Goal: Task Accomplishment & Management: Manage account settings

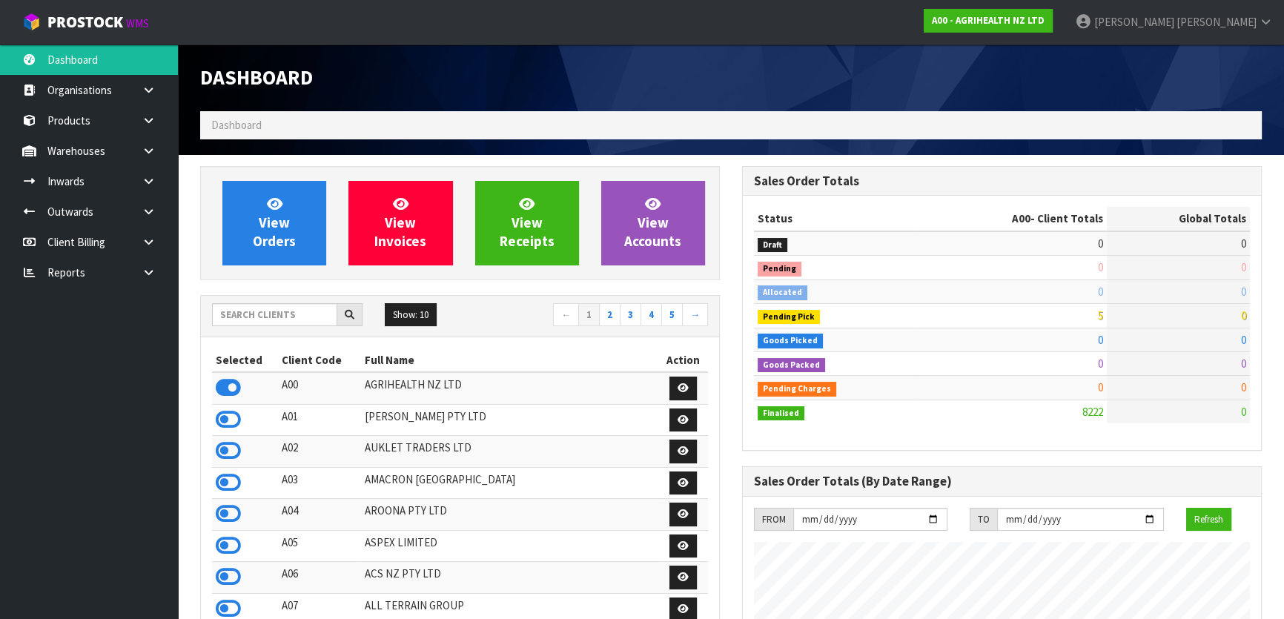
scroll to position [1121, 541]
click at [224, 316] on input "text" at bounding box center [274, 314] width 125 height 23
type input "DUTT"
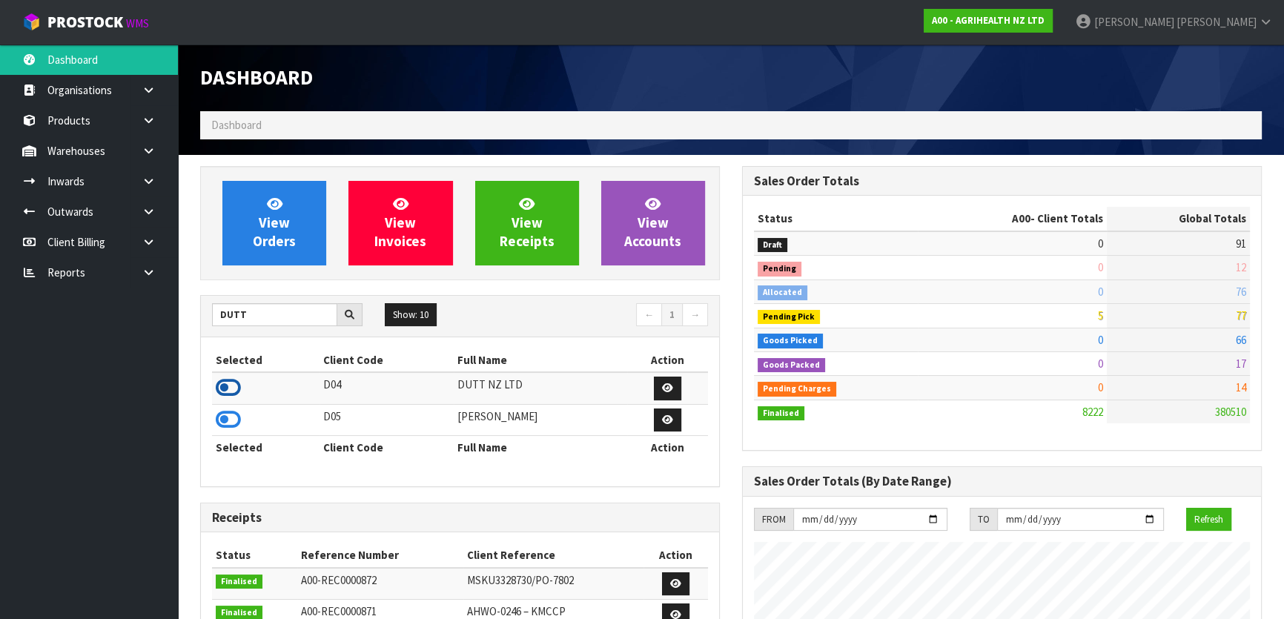
click at [239, 389] on icon at bounding box center [228, 388] width 25 height 22
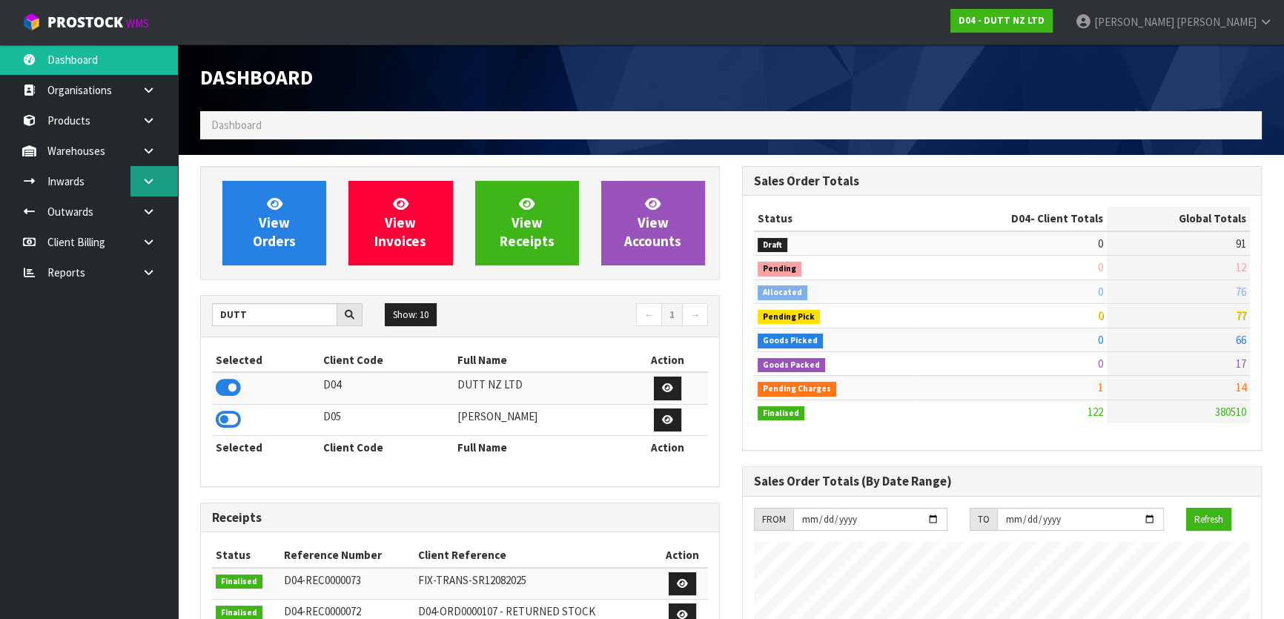
scroll to position [1025, 541]
click at [111, 178] on link "Inwards" at bounding box center [89, 181] width 178 height 30
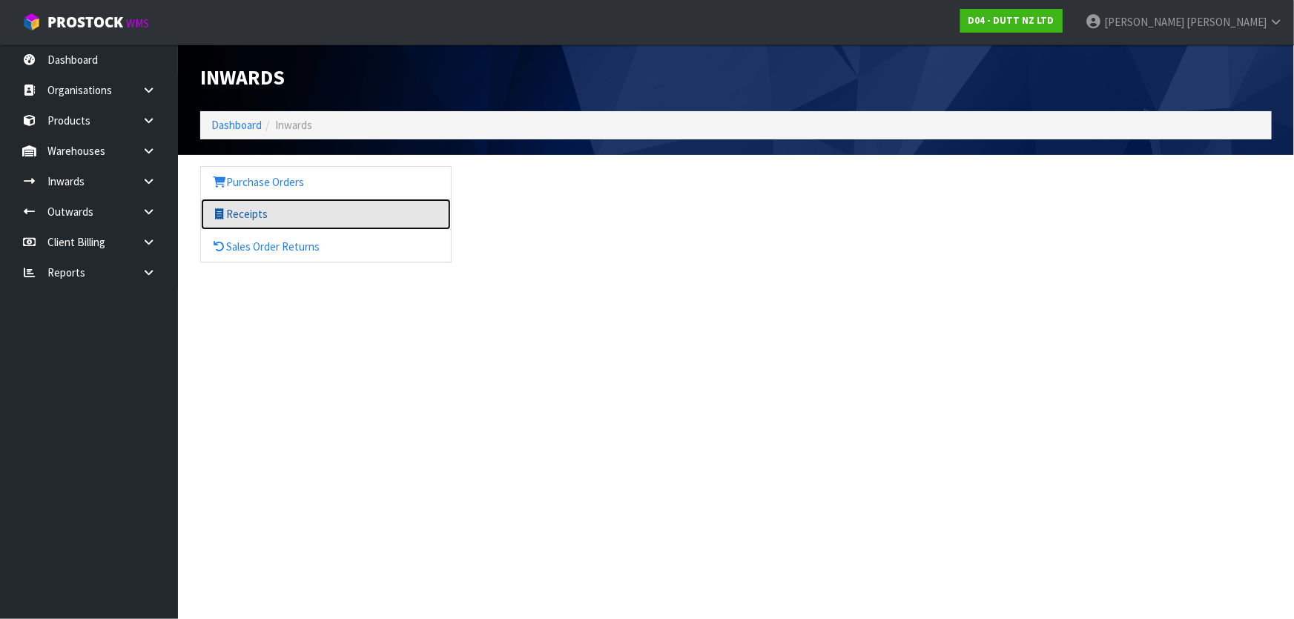
click at [342, 209] on link "Receipts" at bounding box center [326, 214] width 250 height 30
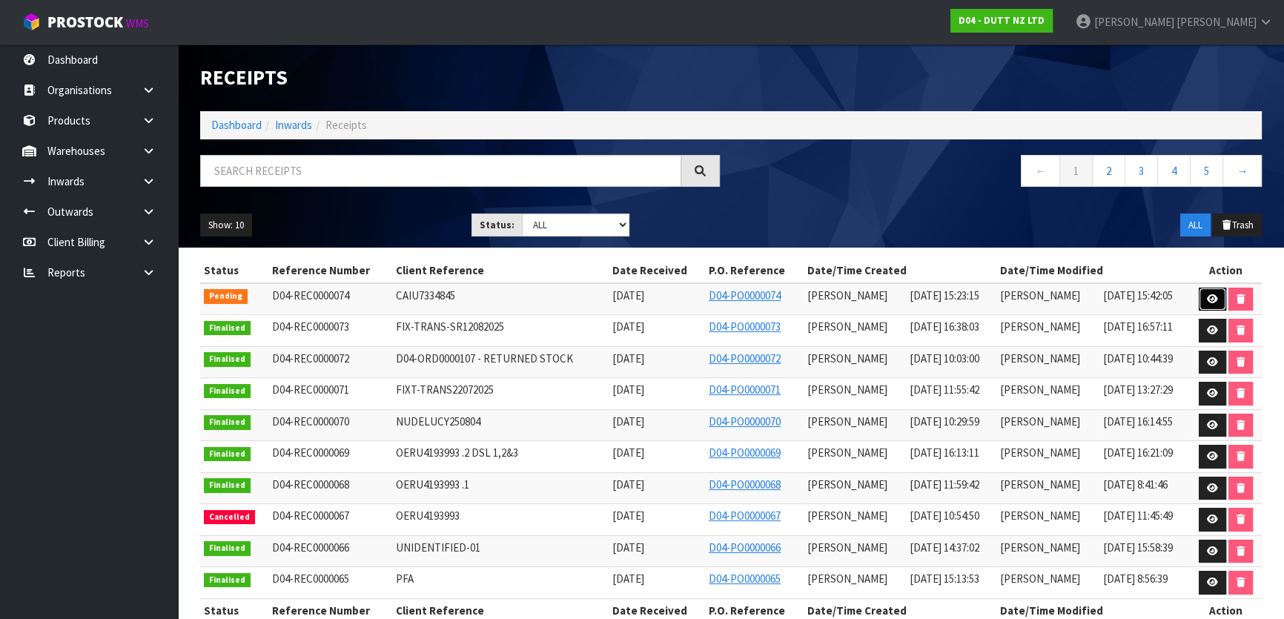
click at [1212, 297] on icon at bounding box center [1212, 299] width 11 height 10
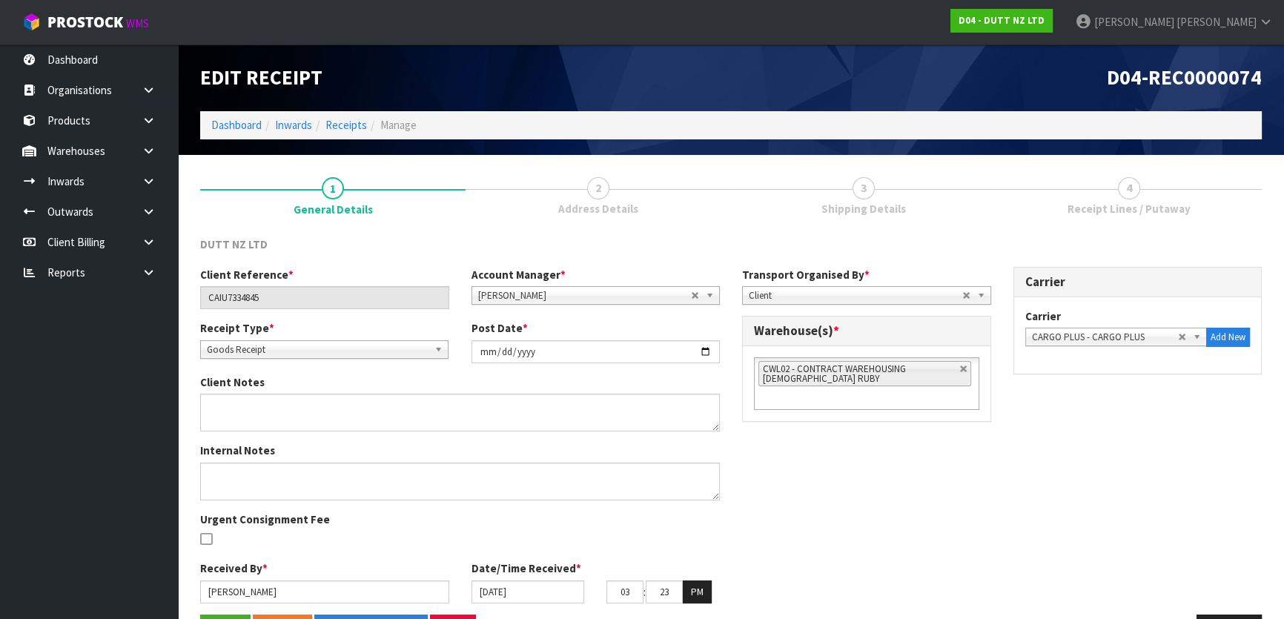
click at [898, 197] on link "3 Shipping Details" at bounding box center [863, 195] width 265 height 59
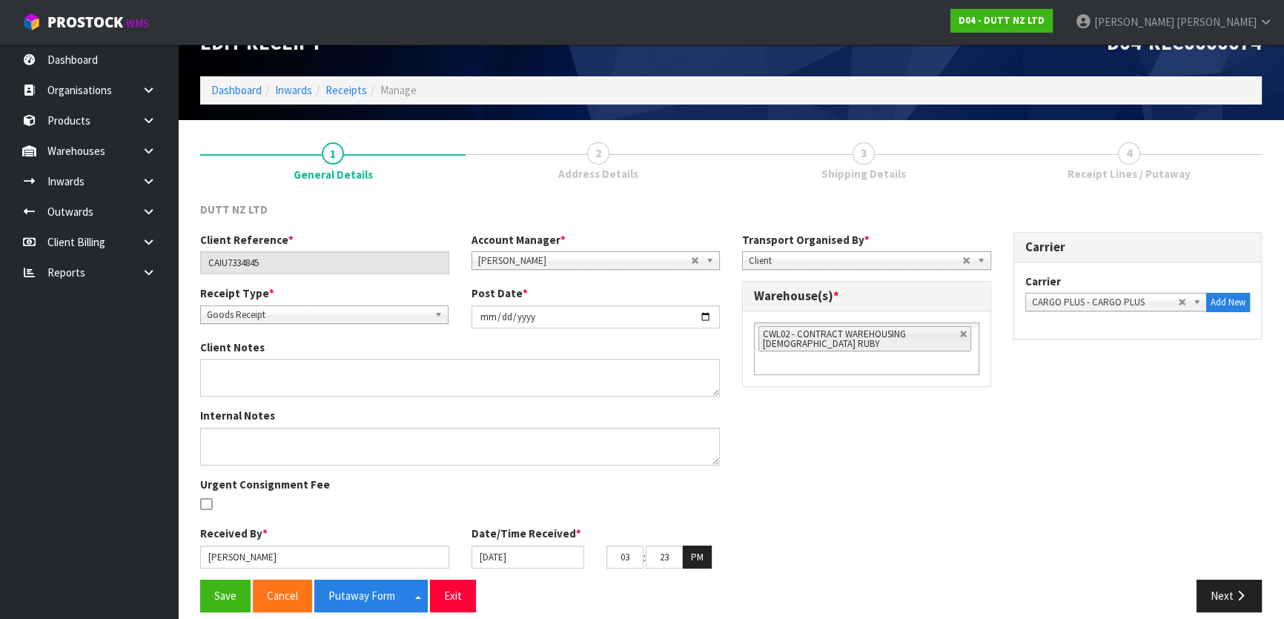
scroll to position [49, 0]
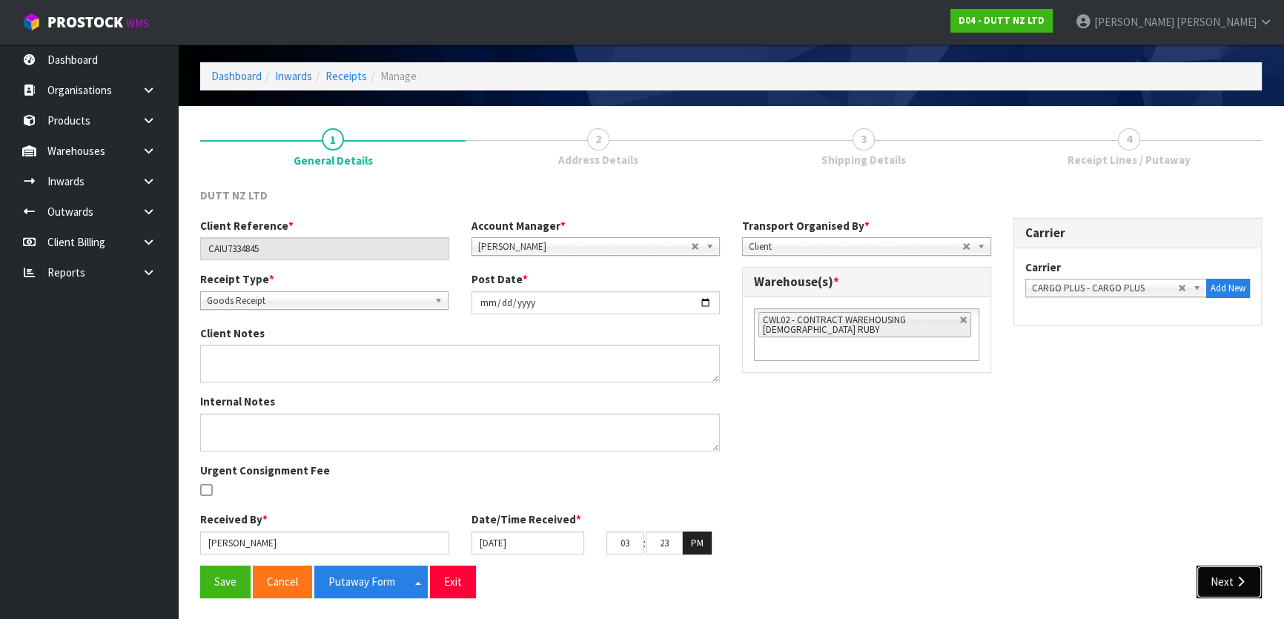
click at [1246, 574] on button "Next" at bounding box center [1229, 582] width 65 height 32
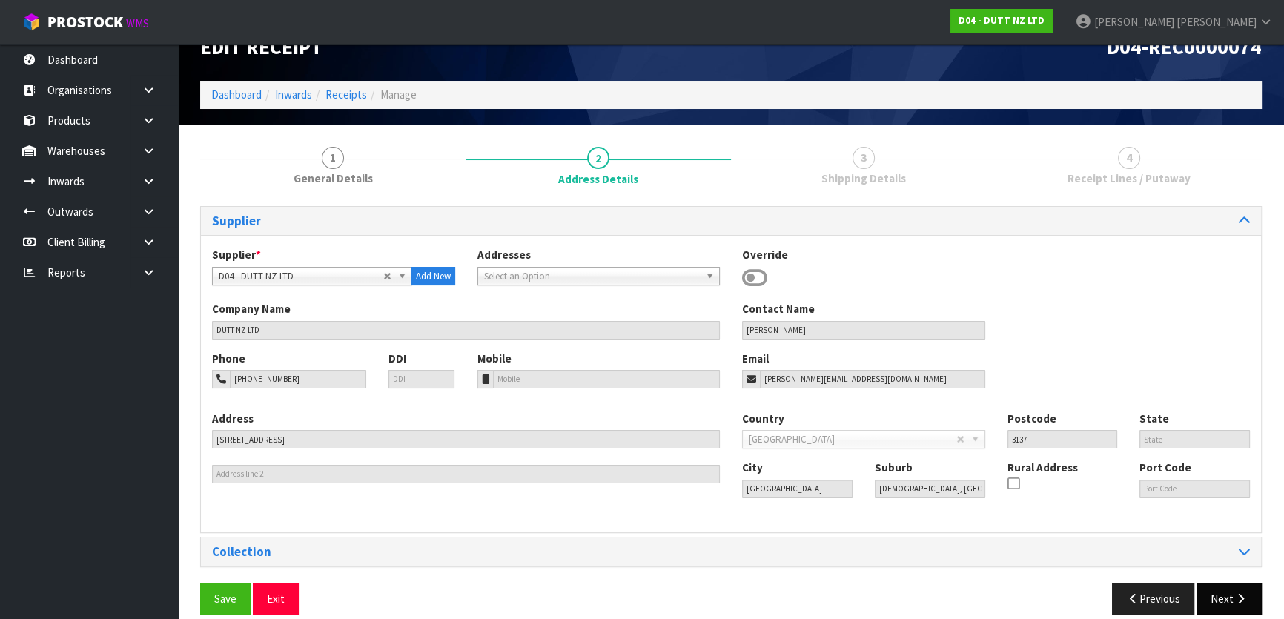
scroll to position [47, 0]
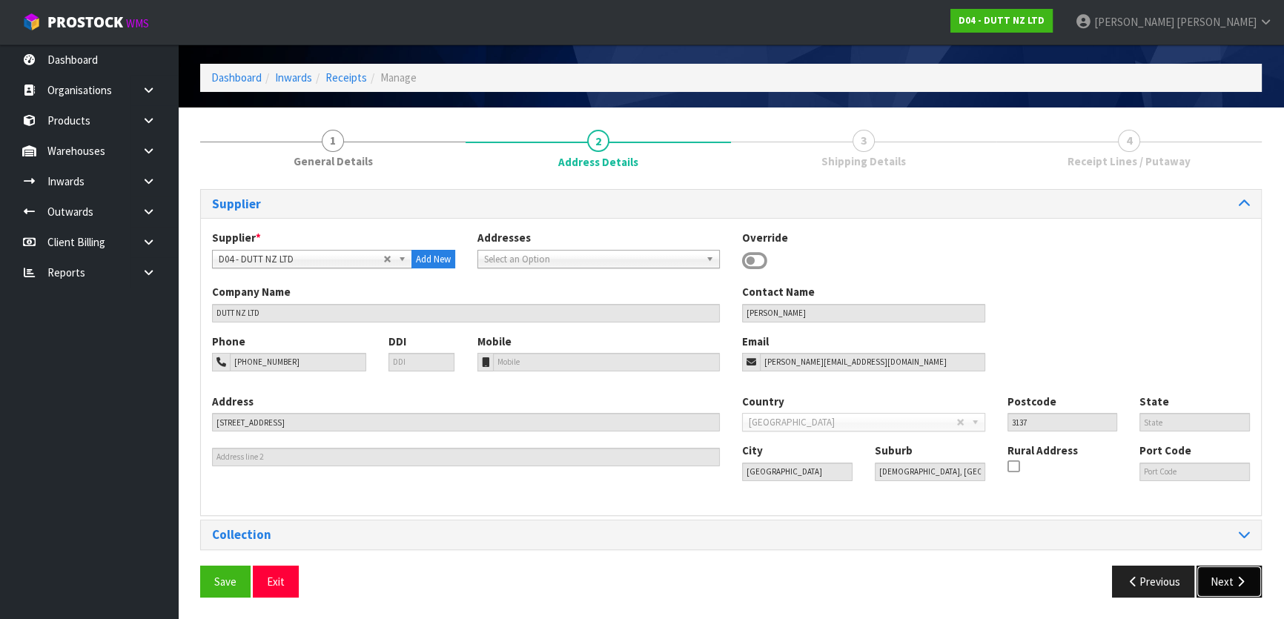
click at [1231, 581] on button "Next" at bounding box center [1229, 582] width 65 height 32
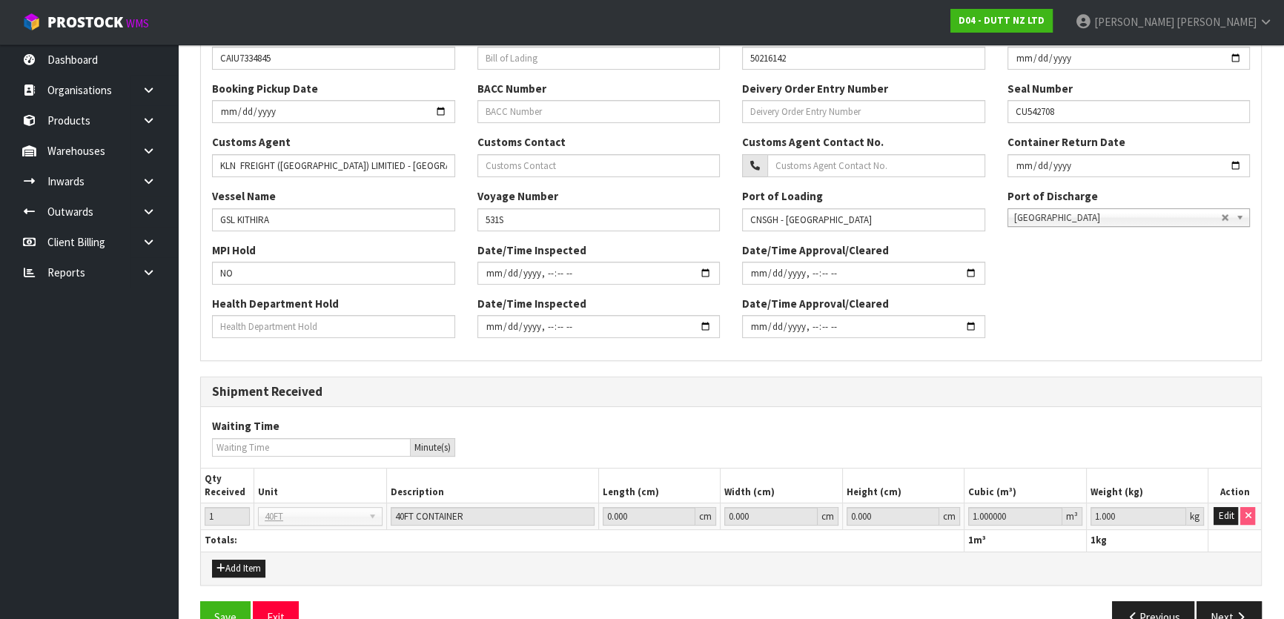
scroll to position [407, 0]
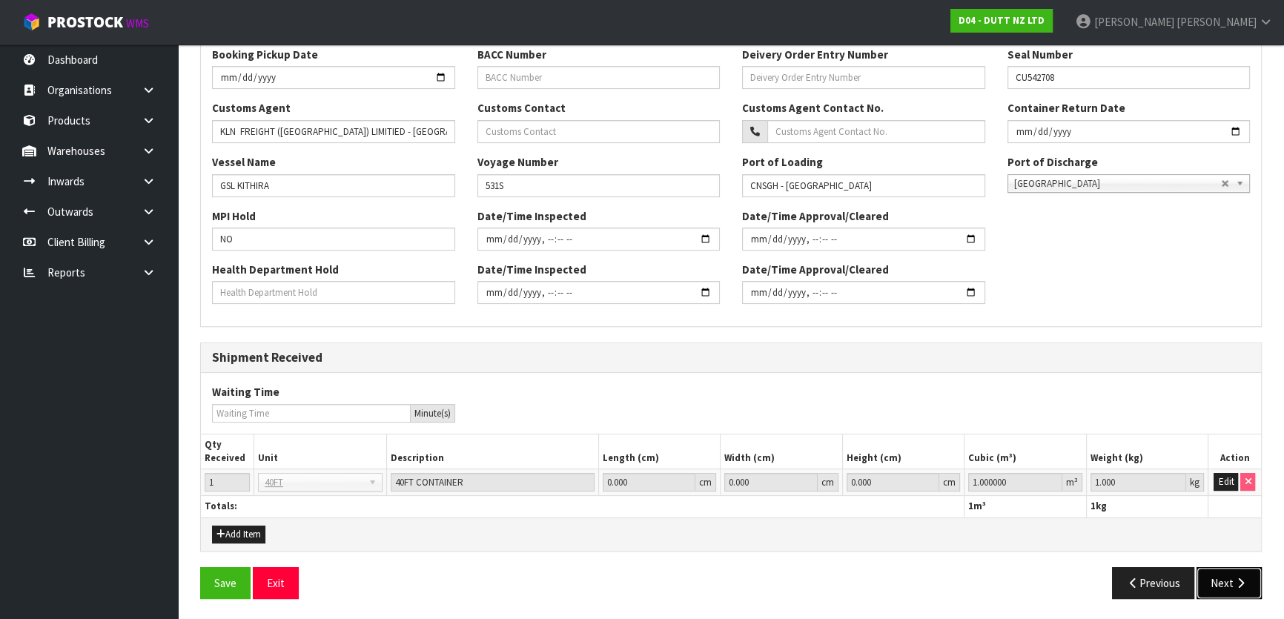
click at [1229, 575] on button "Next" at bounding box center [1229, 583] width 65 height 32
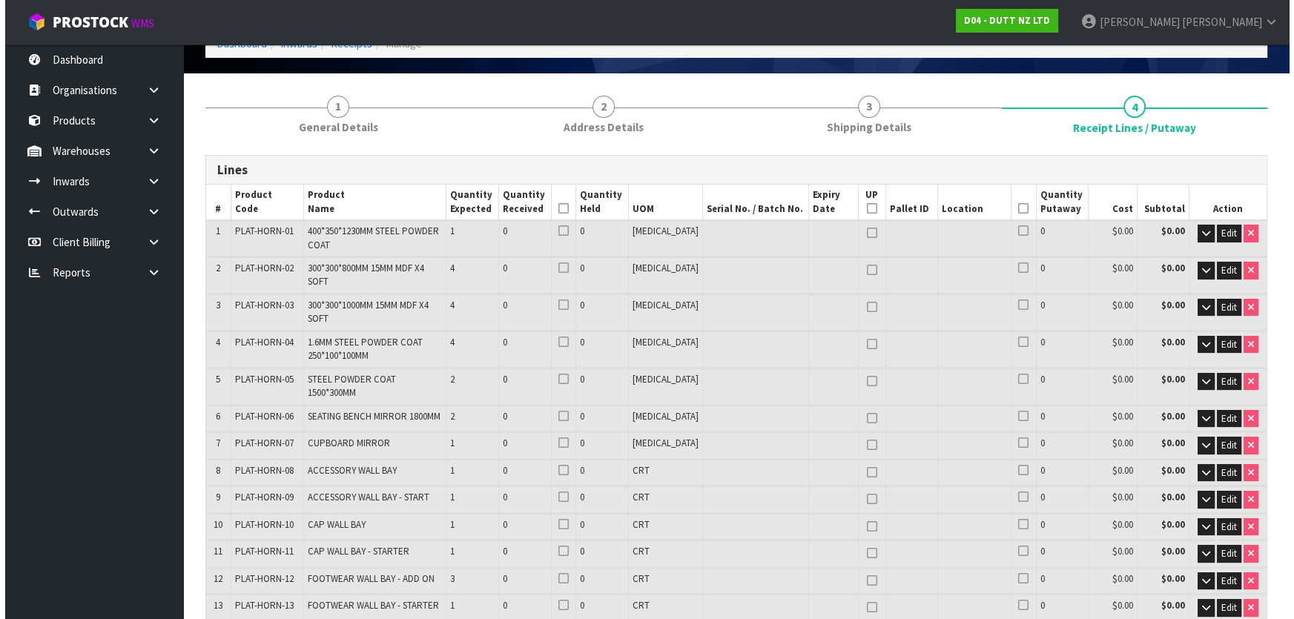
scroll to position [134, 0]
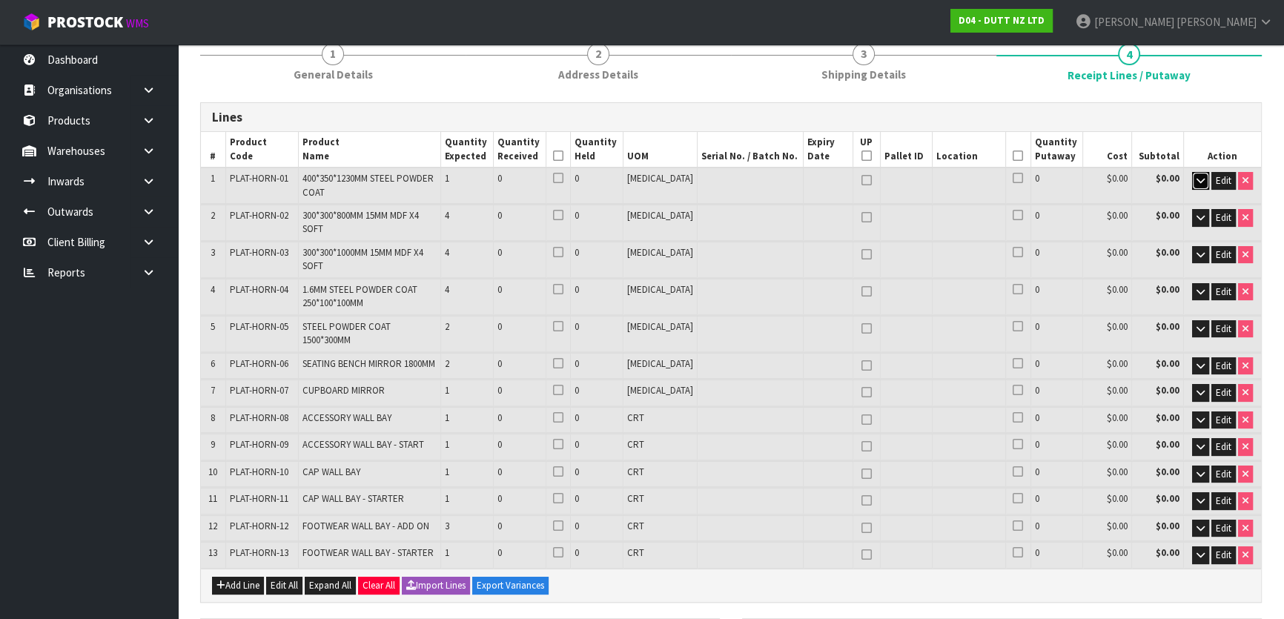
click at [1198, 182] on icon "button" at bounding box center [1201, 181] width 8 height 10
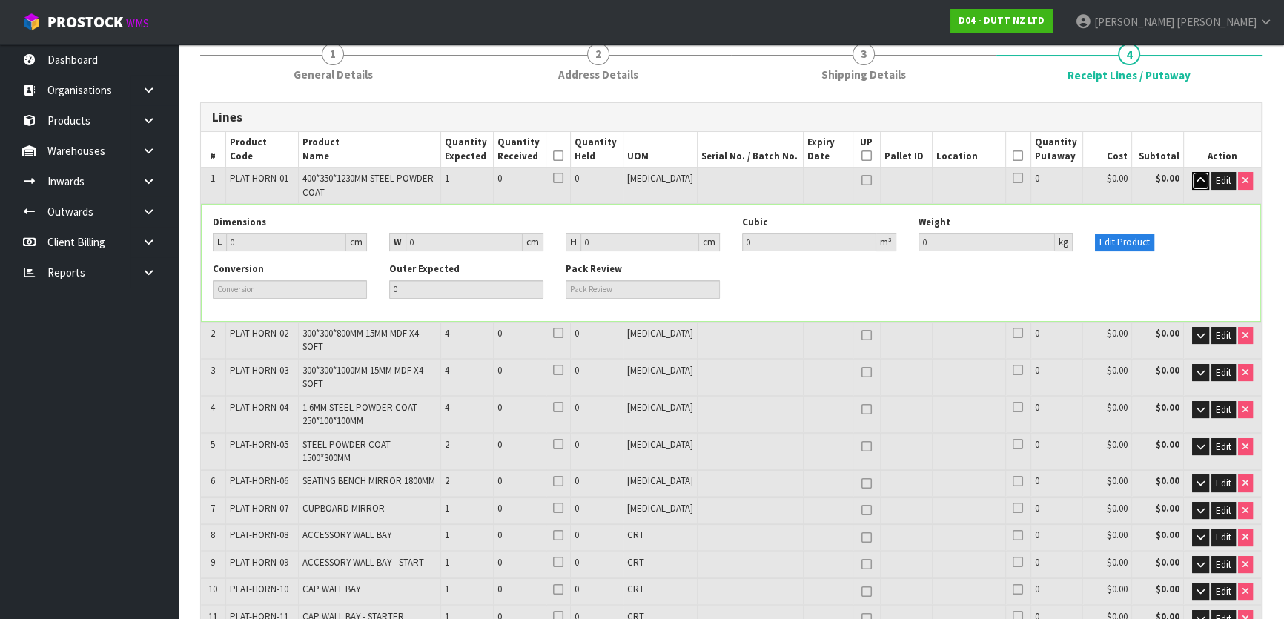
click at [1198, 182] on icon "button" at bounding box center [1201, 181] width 8 height 10
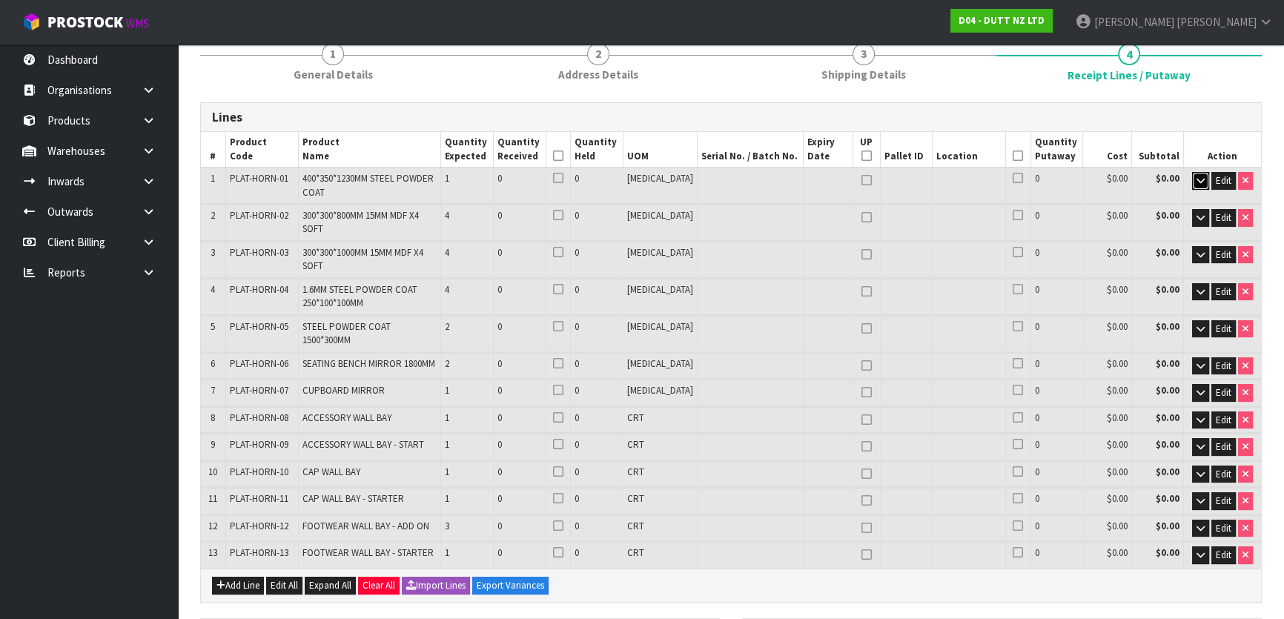
click at [1198, 182] on icon "button" at bounding box center [1201, 181] width 8 height 10
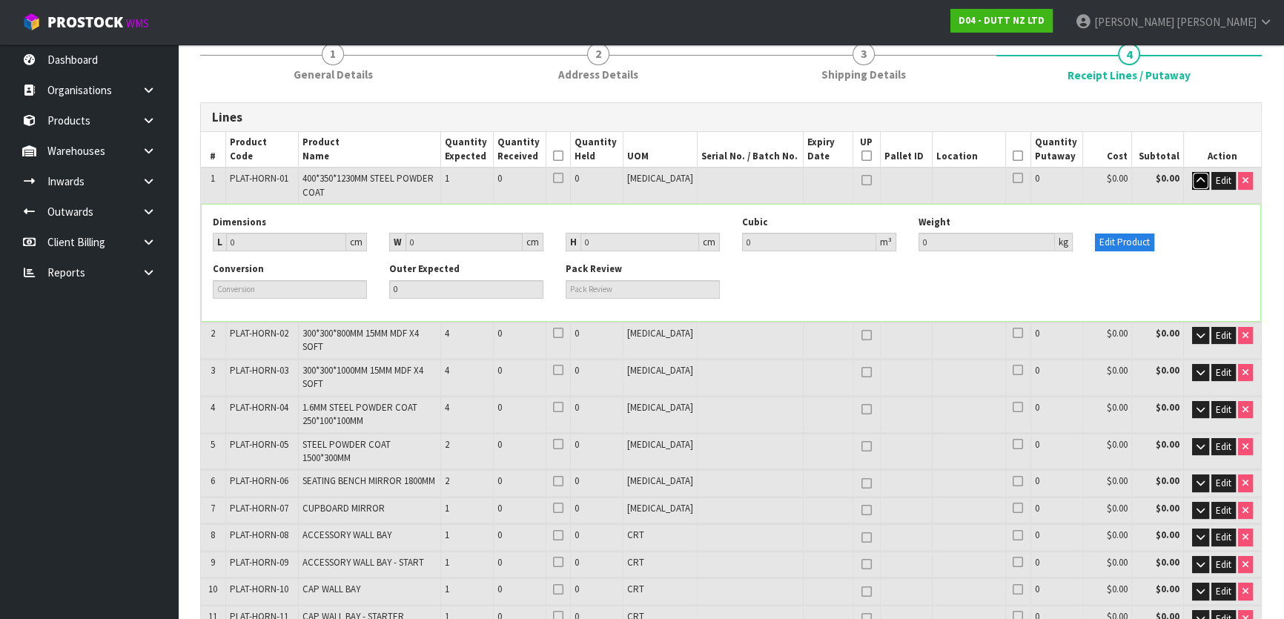
click at [1198, 182] on icon "button" at bounding box center [1201, 181] width 8 height 10
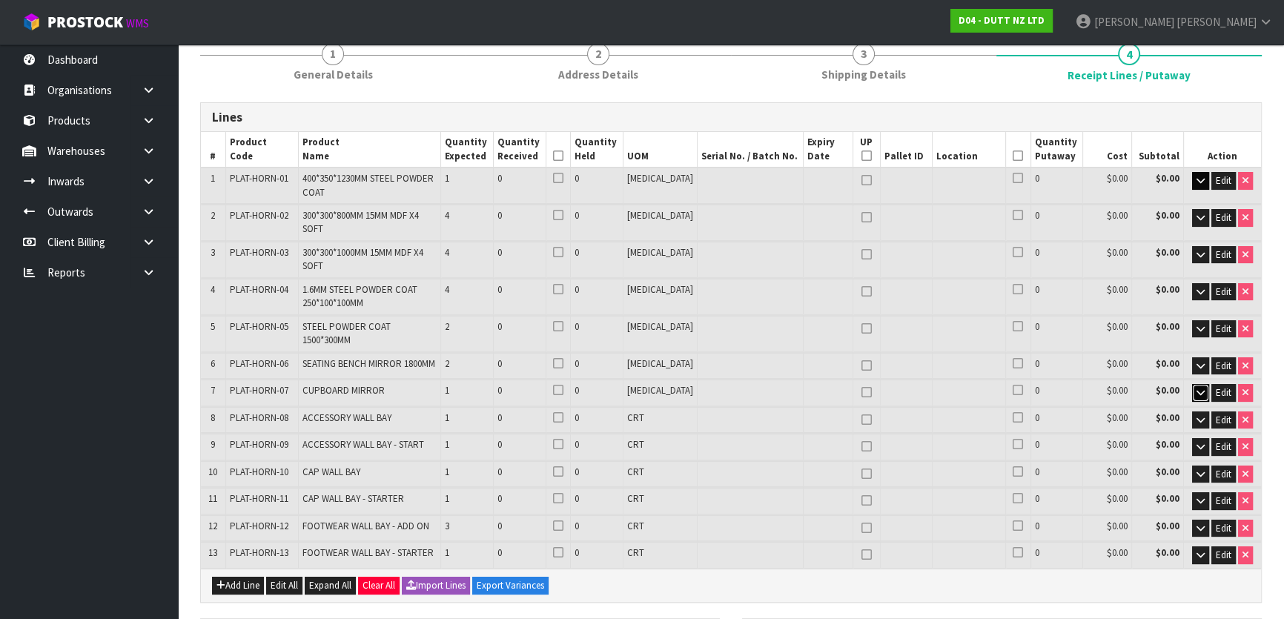
click at [1197, 388] on icon "button" at bounding box center [1201, 393] width 8 height 10
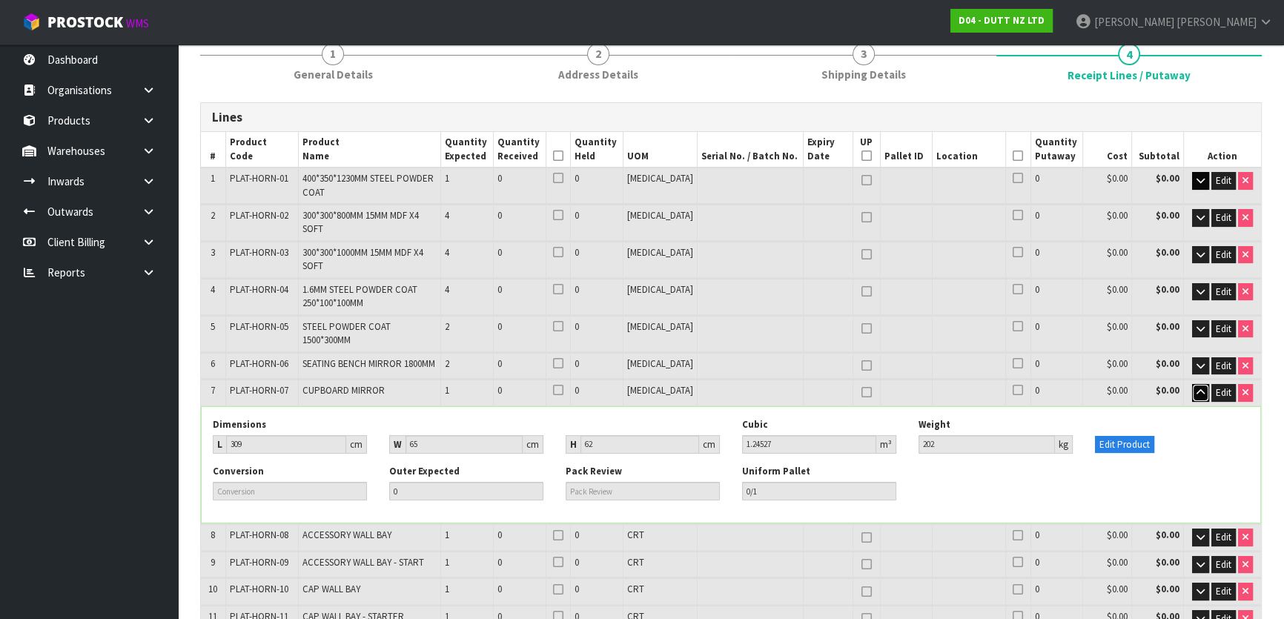
click at [1197, 388] on icon "button" at bounding box center [1201, 393] width 8 height 10
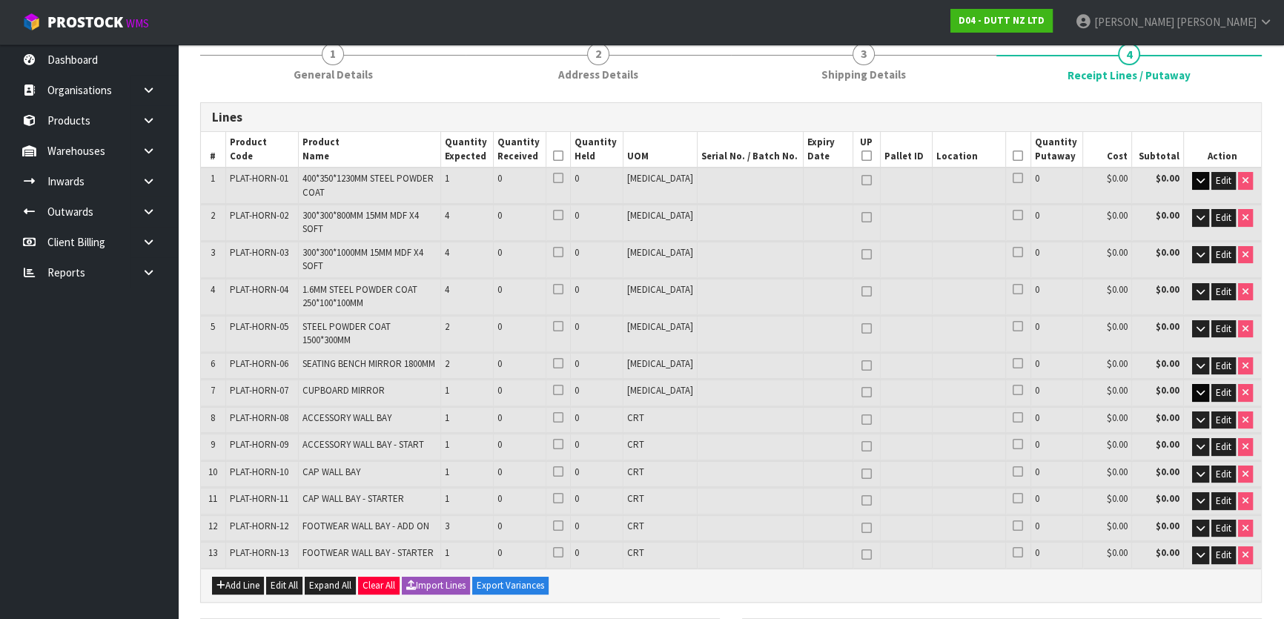
click at [493, 279] on td "4" at bounding box center [466, 297] width 53 height 36
click at [423, 246] on span "300*300*1000MM 15MM MDF X4 SOFT" at bounding box center [363, 259] width 121 height 26
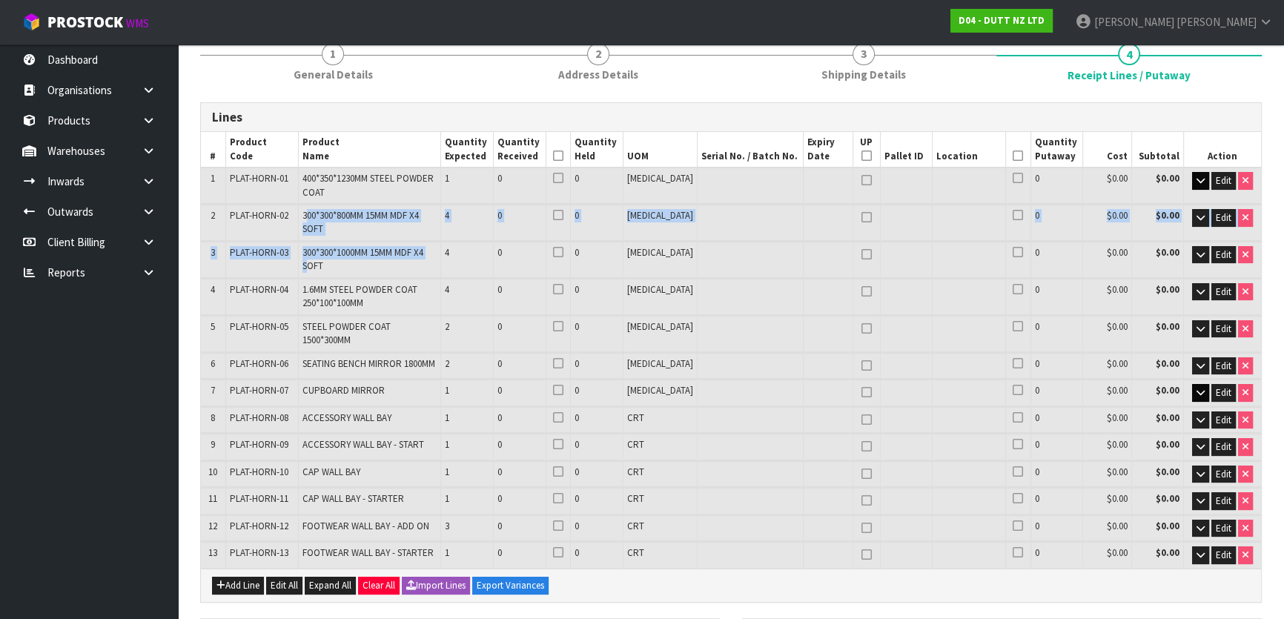
drag, startPoint x: 313, startPoint y: 216, endPoint x: 443, endPoint y: 242, distance: 133.1
click at [443, 241] on table "# Product Code Product Name Quantity Expected Quantity Received Quantity Held U…" at bounding box center [731, 350] width 1060 height 436
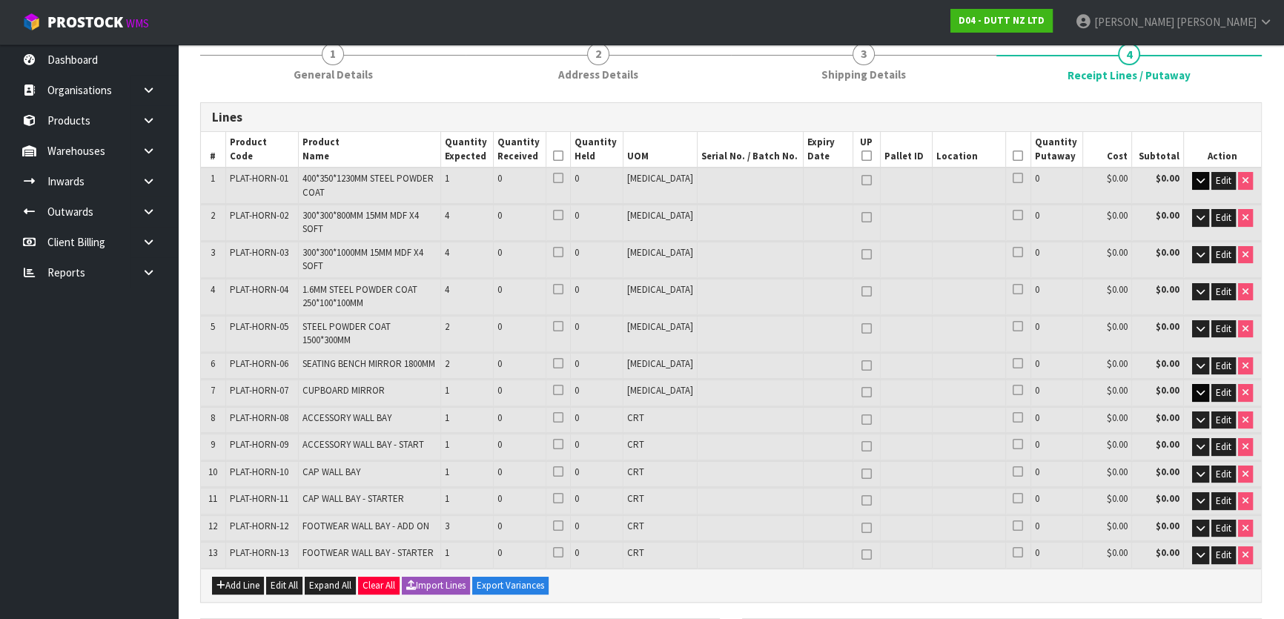
click at [440, 279] on td "1.6MM STEEL POWDER COAT 250*100*100MM" at bounding box center [369, 297] width 142 height 36
click at [329, 179] on span "400*350*1230MM STEEL POWDER COAT" at bounding box center [368, 185] width 131 height 26
click at [1206, 182] on button "button" at bounding box center [1200, 181] width 17 height 18
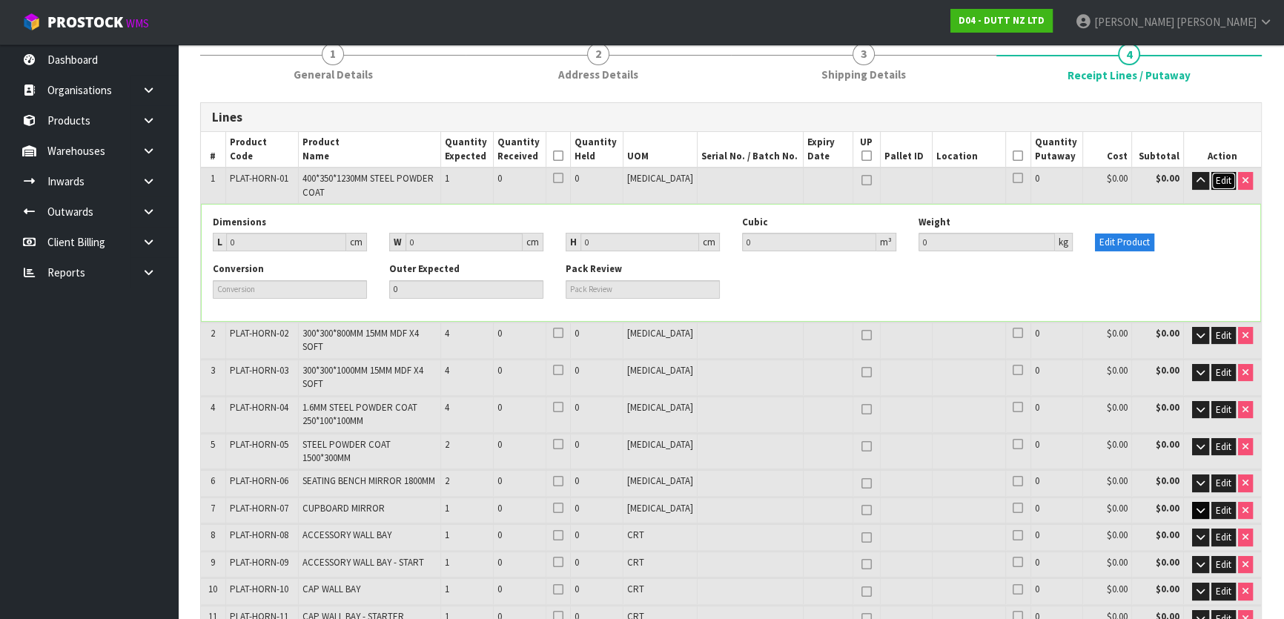
click at [1228, 178] on span "Edit" at bounding box center [1224, 180] width 16 height 13
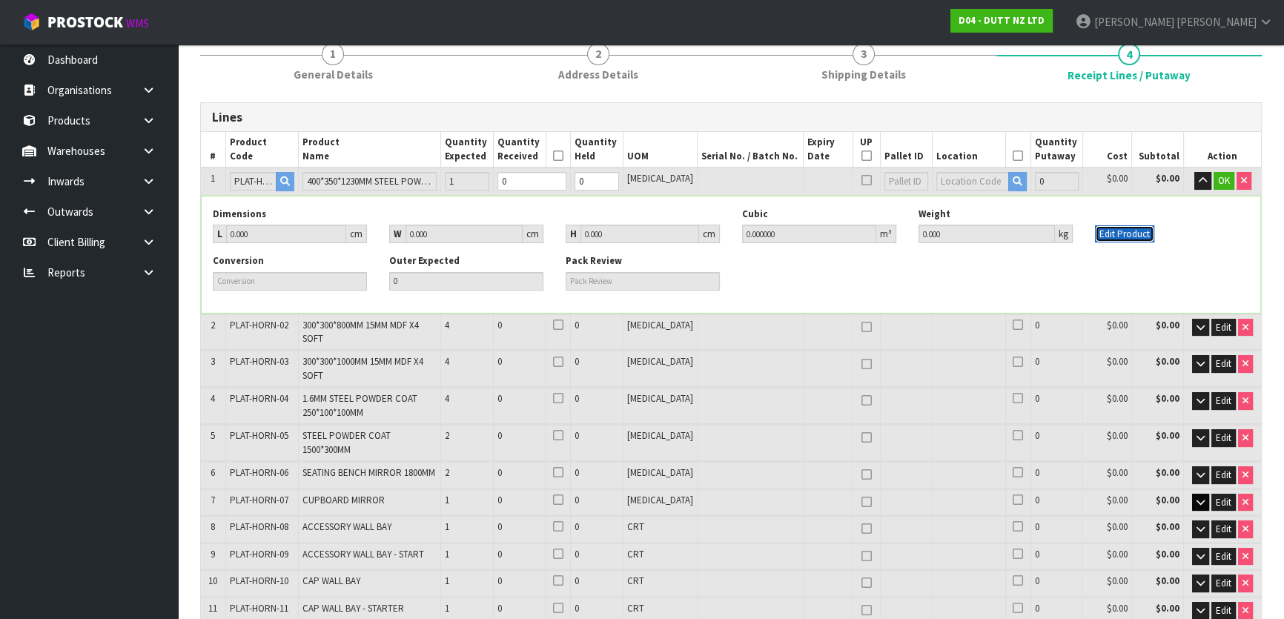
click at [1100, 231] on button "Edit Product" at bounding box center [1124, 234] width 59 height 18
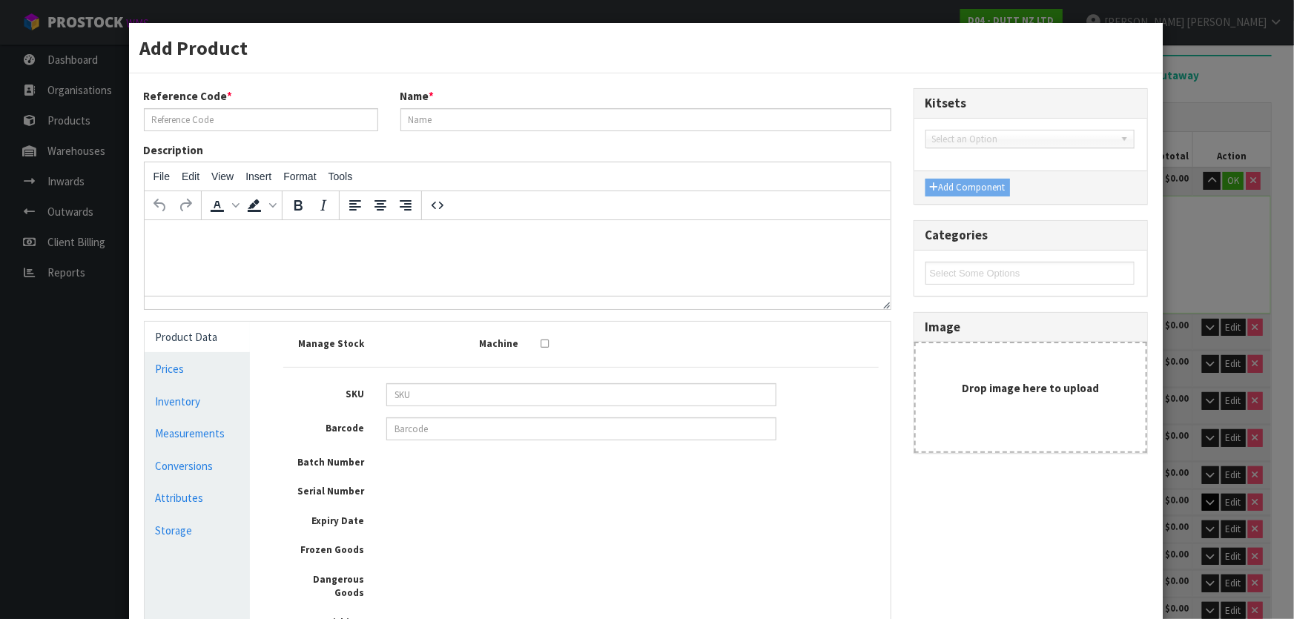
type input "PLAT-HORN-01"
type input "400*350*1230MM STEEL POWDER COAT"
click at [681, 151] on div "Description File Edit View Insert Format Tools To open the popup, press Shift+E…" at bounding box center [518, 226] width 770 height 168
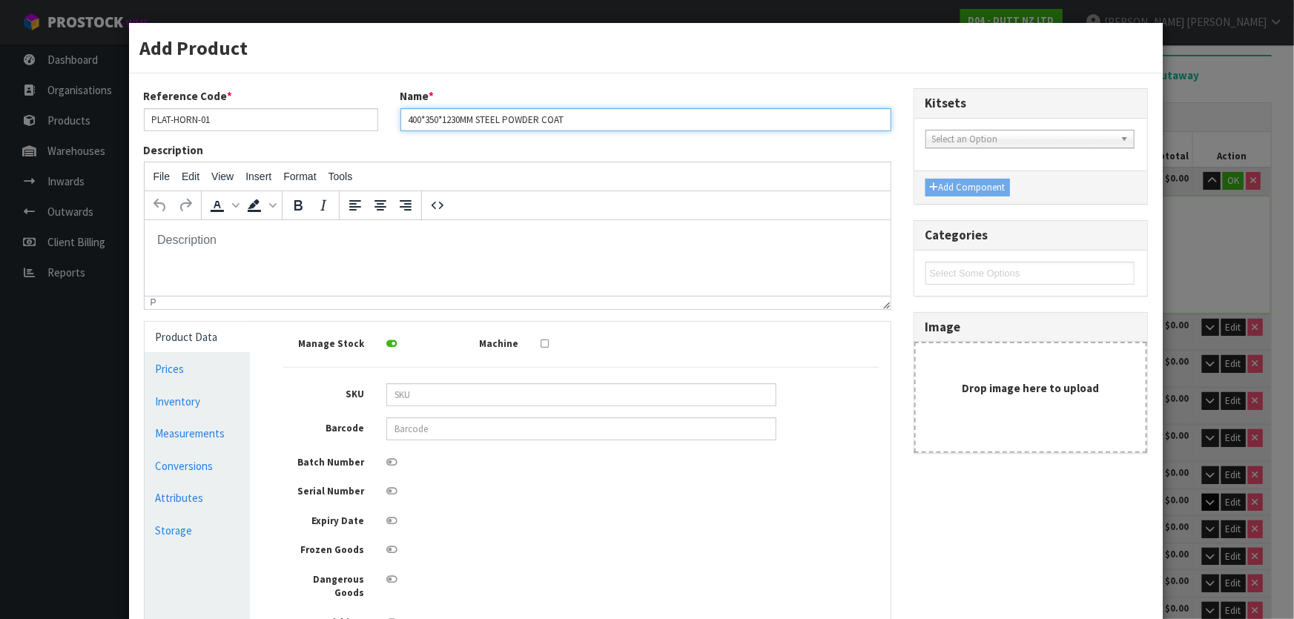
click at [676, 119] on input "400*350*1230MM STEEL POWDER COAT" at bounding box center [645, 119] width 491 height 23
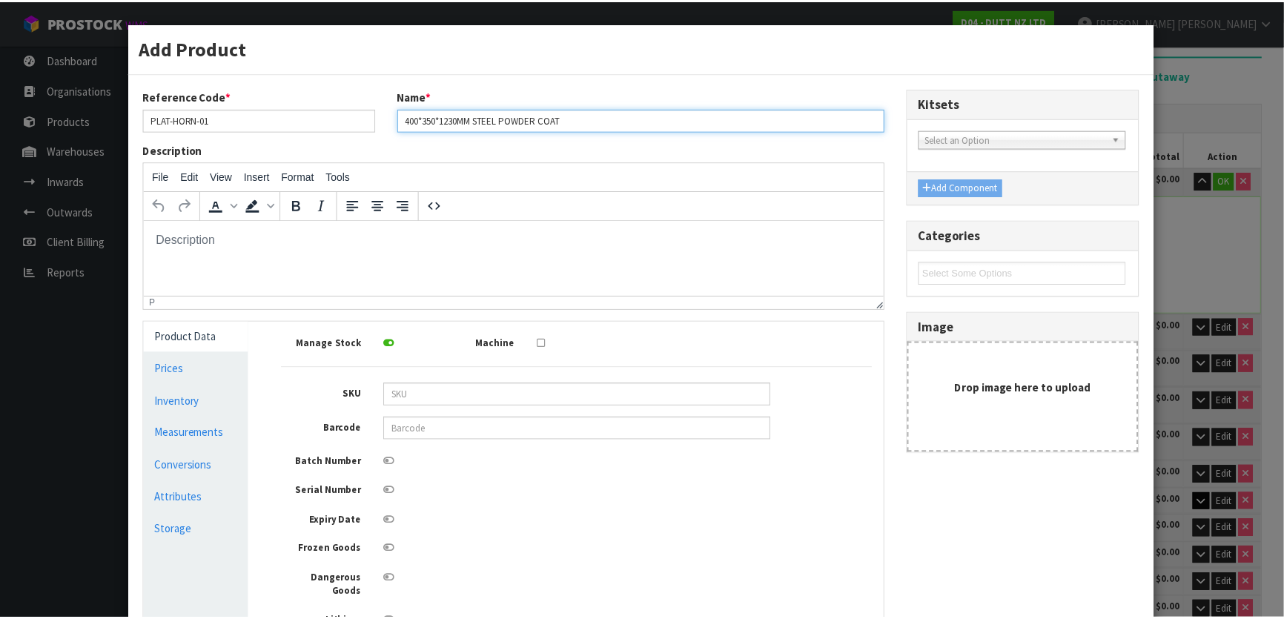
scroll to position [204, 0]
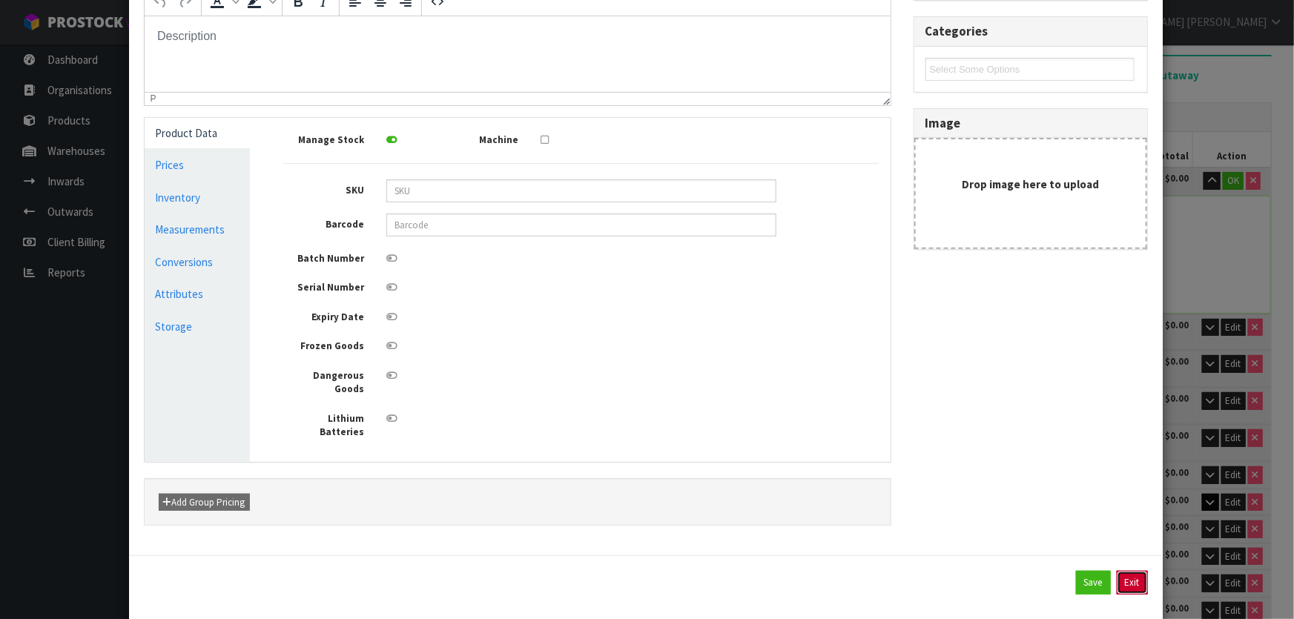
click at [1120, 571] on button "Exit" at bounding box center [1132, 583] width 31 height 24
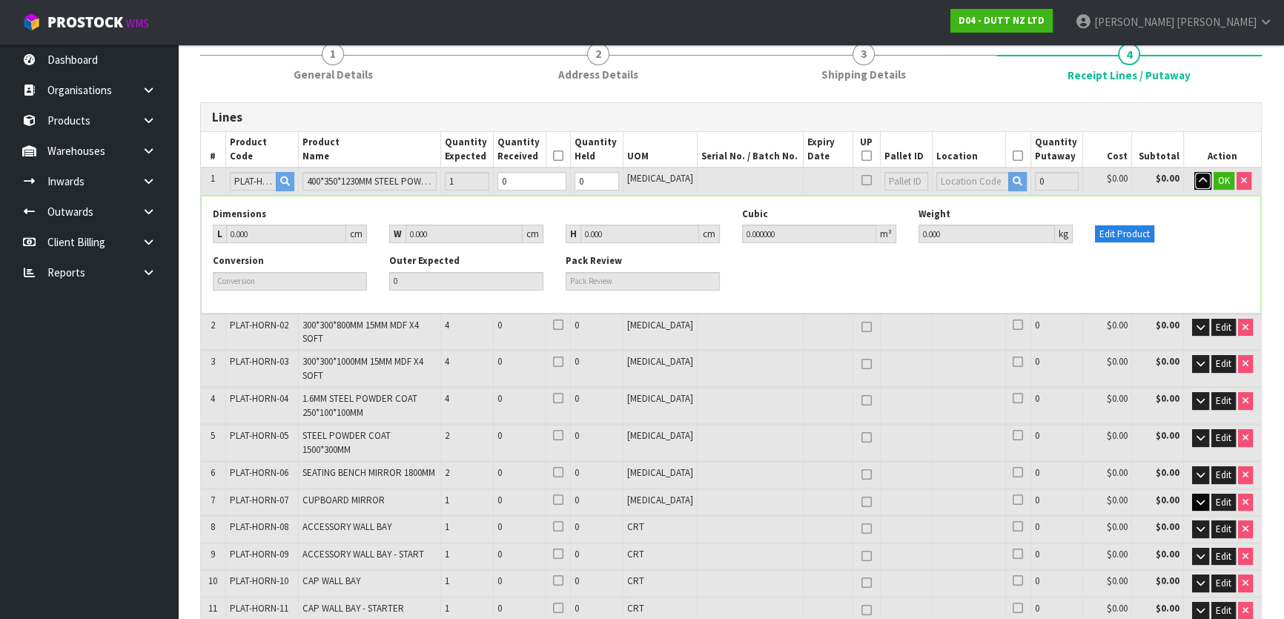
click at [1199, 179] on icon "button" at bounding box center [1203, 181] width 8 height 10
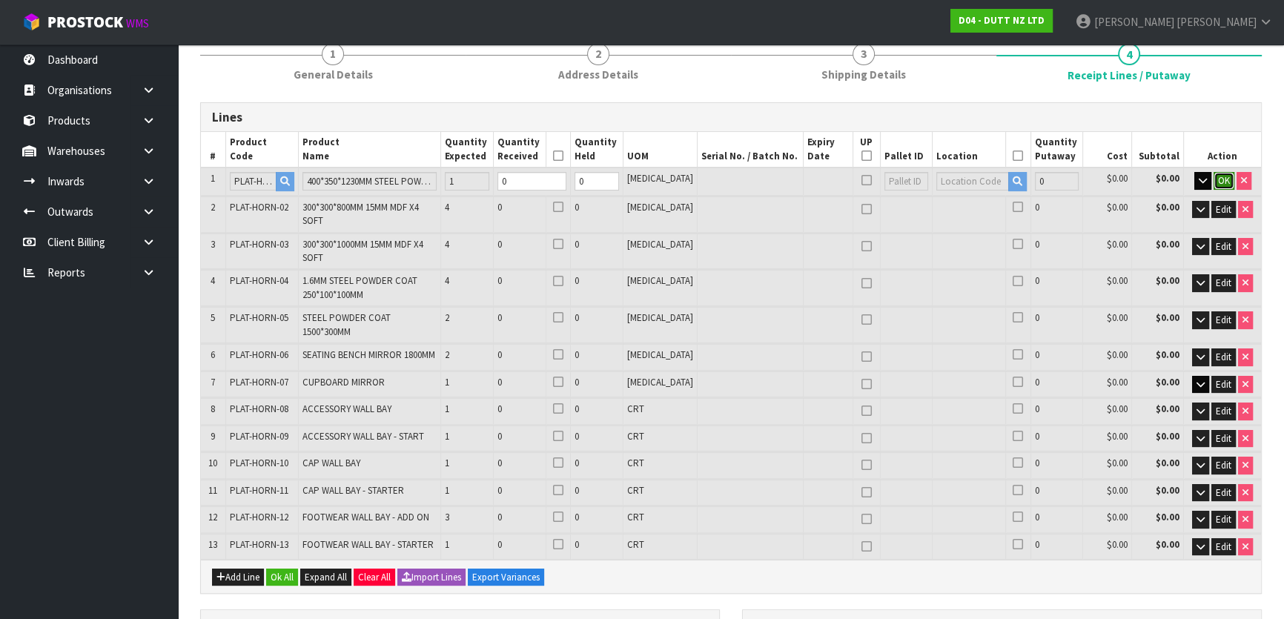
click at [1220, 174] on span "OK" at bounding box center [1224, 180] width 12 height 13
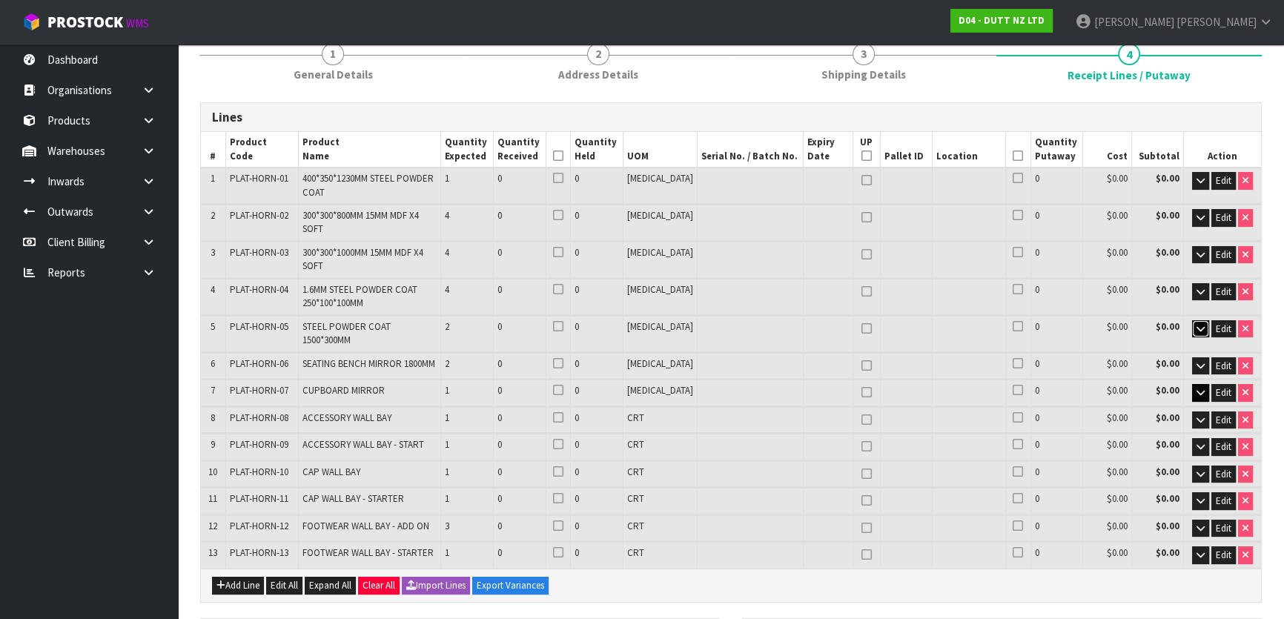
click at [1200, 320] on button "button" at bounding box center [1200, 329] width 17 height 18
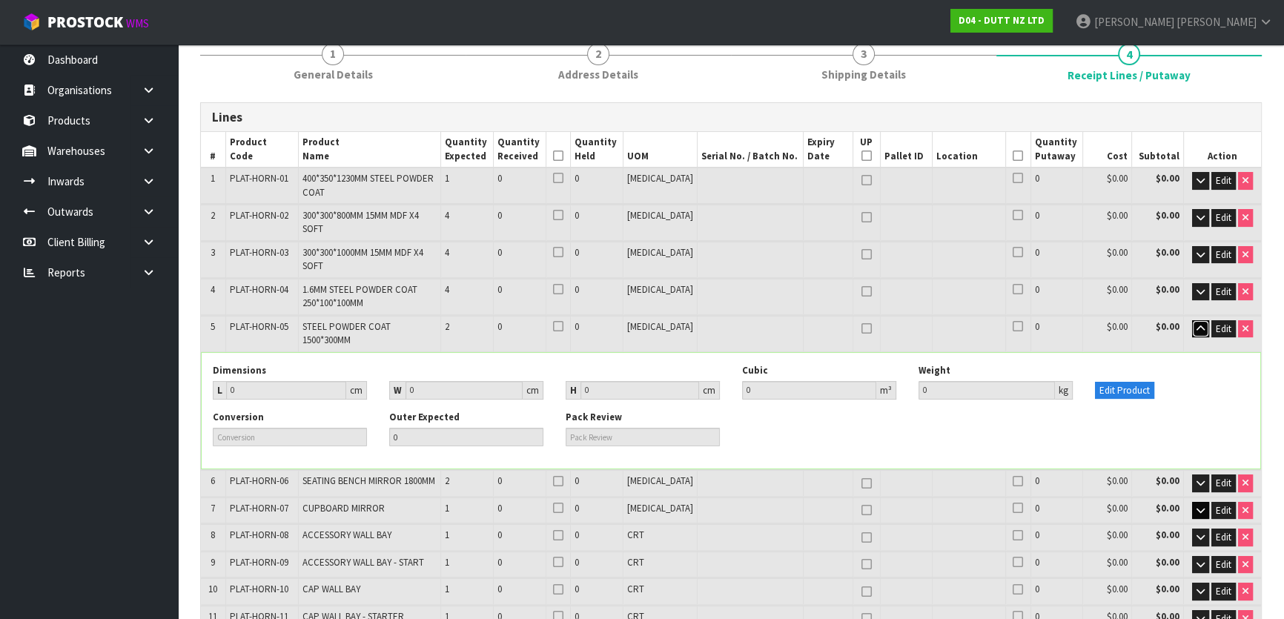
click at [1200, 320] on button "button" at bounding box center [1200, 329] width 17 height 18
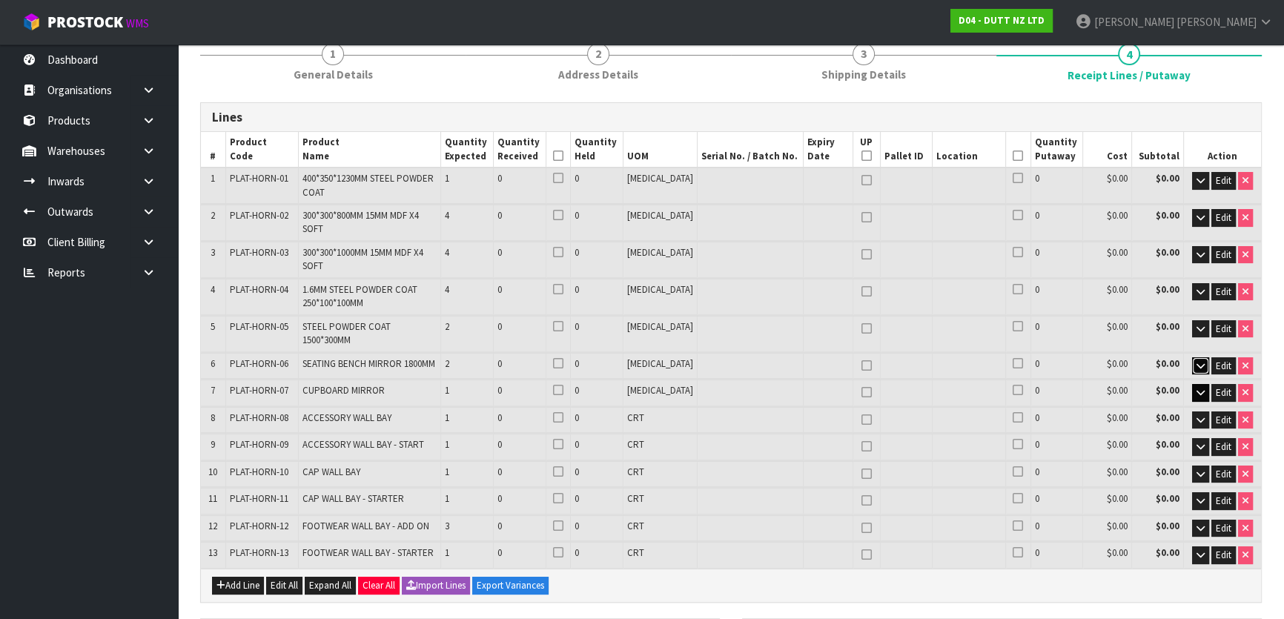
click at [1200, 357] on button "button" at bounding box center [1200, 366] width 17 height 18
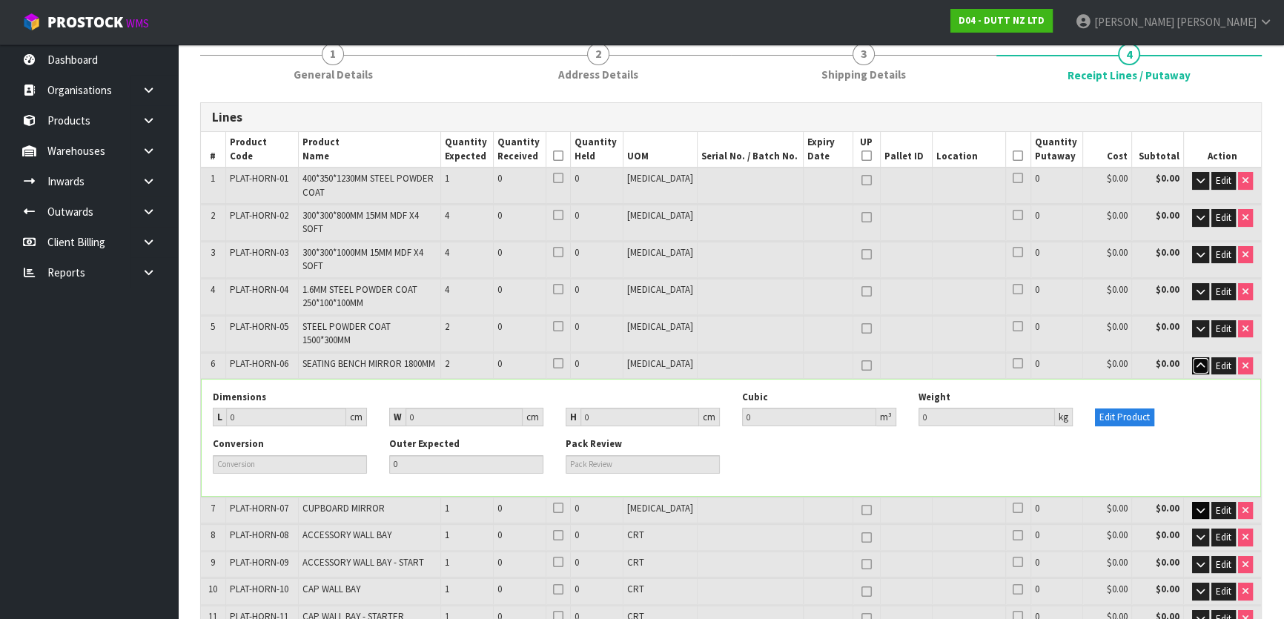
click at [1200, 361] on icon "button" at bounding box center [1201, 366] width 8 height 10
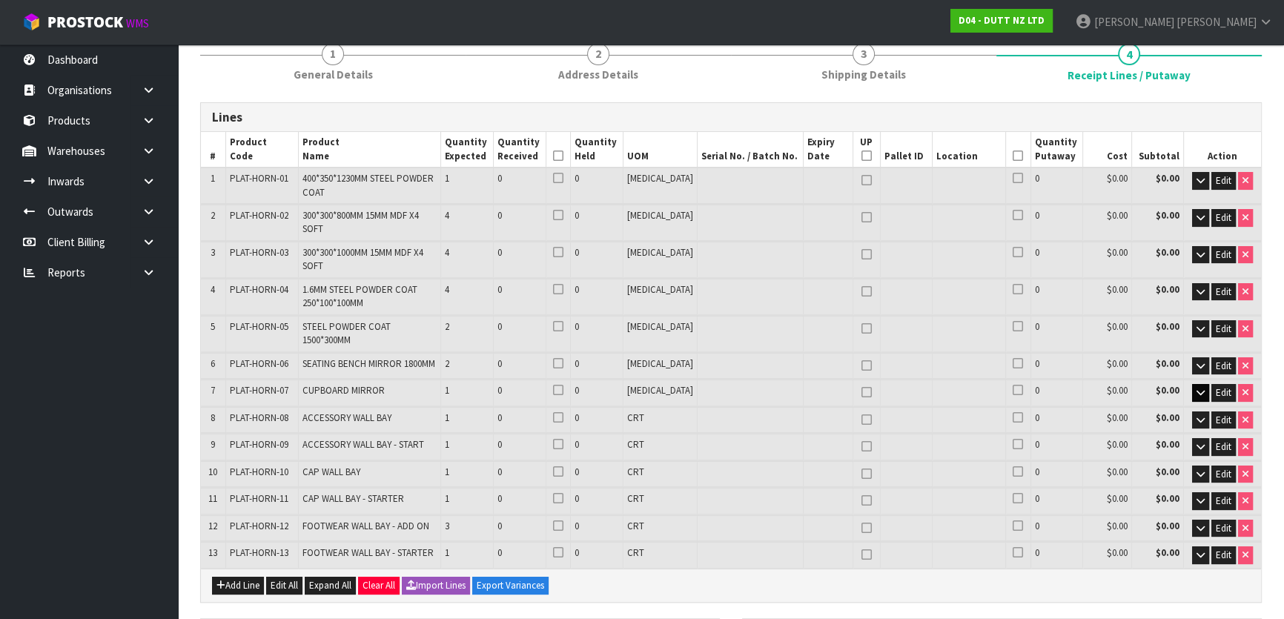
drag, startPoint x: 1200, startPoint y: 328, endPoint x: 1183, endPoint y: 336, distance: 17.9
click at [1184, 353] on td "Edit" at bounding box center [1222, 366] width 77 height 26
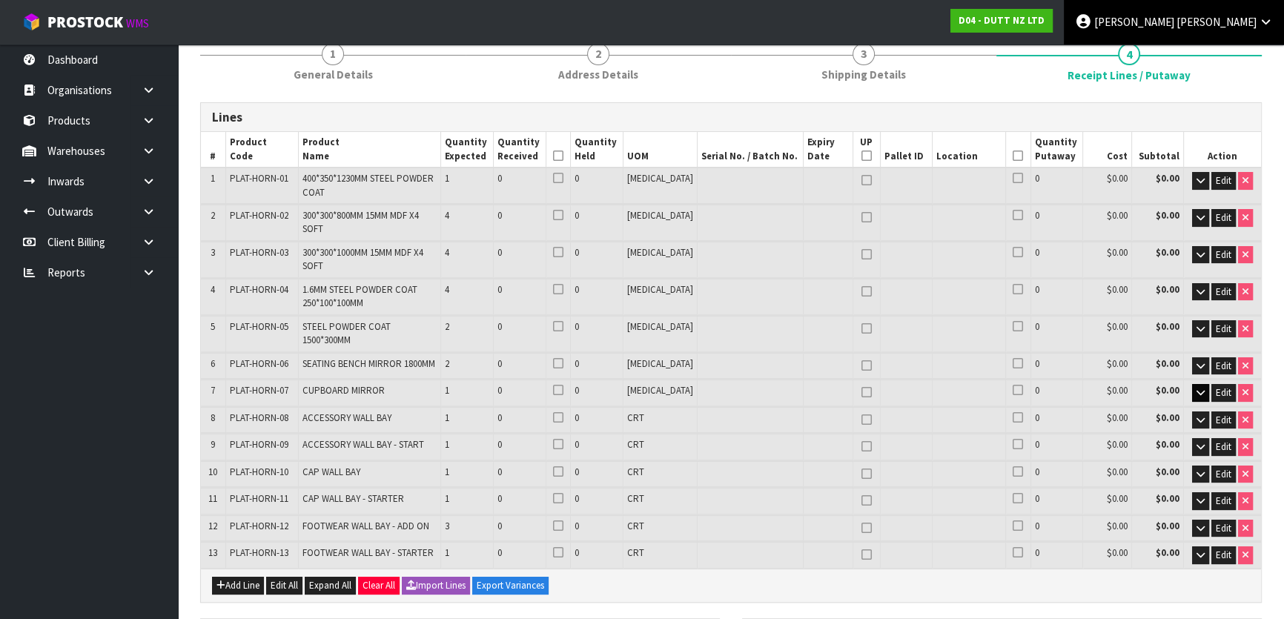
click at [1209, 34] on link "[PERSON_NAME]" at bounding box center [1174, 22] width 220 height 44
click at [1143, 353] on td "$0.00" at bounding box center [1157, 366] width 52 height 26
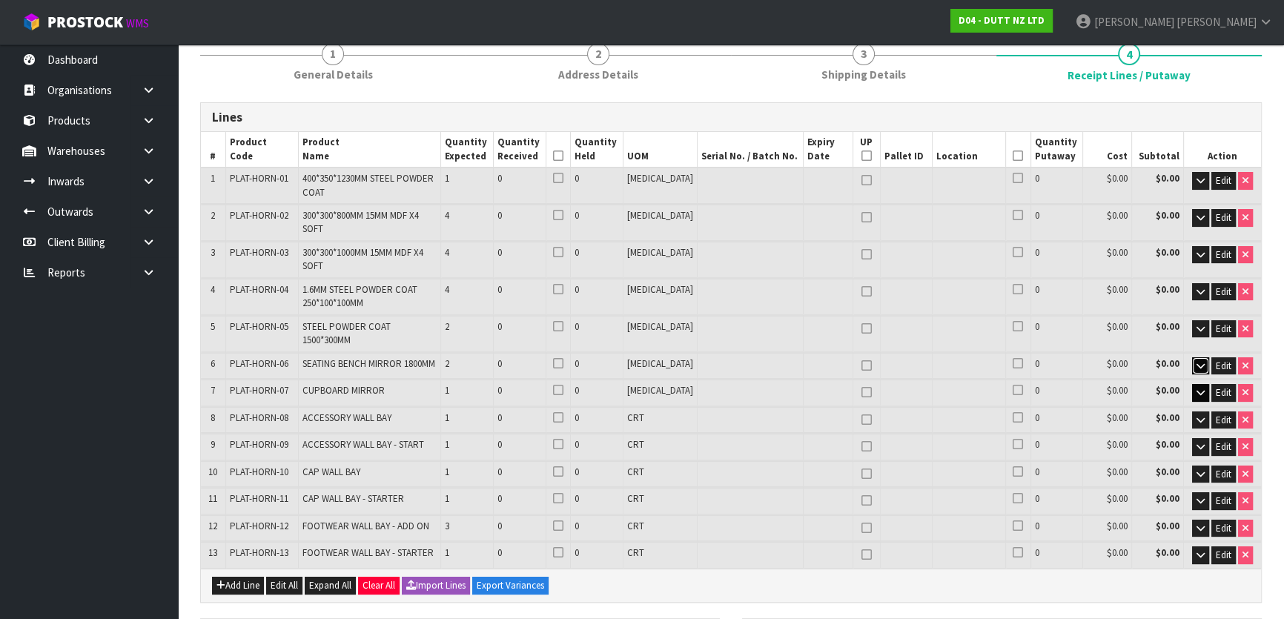
click at [1201, 357] on button "button" at bounding box center [1200, 366] width 17 height 18
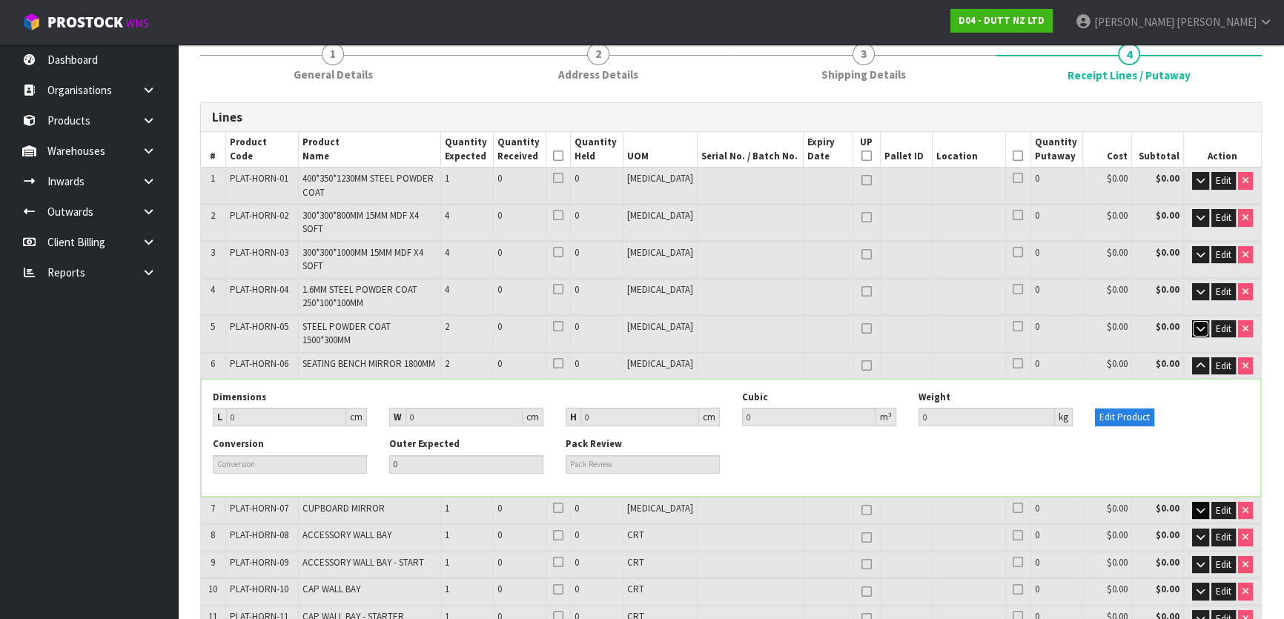
click at [1197, 324] on icon "button" at bounding box center [1201, 329] width 8 height 10
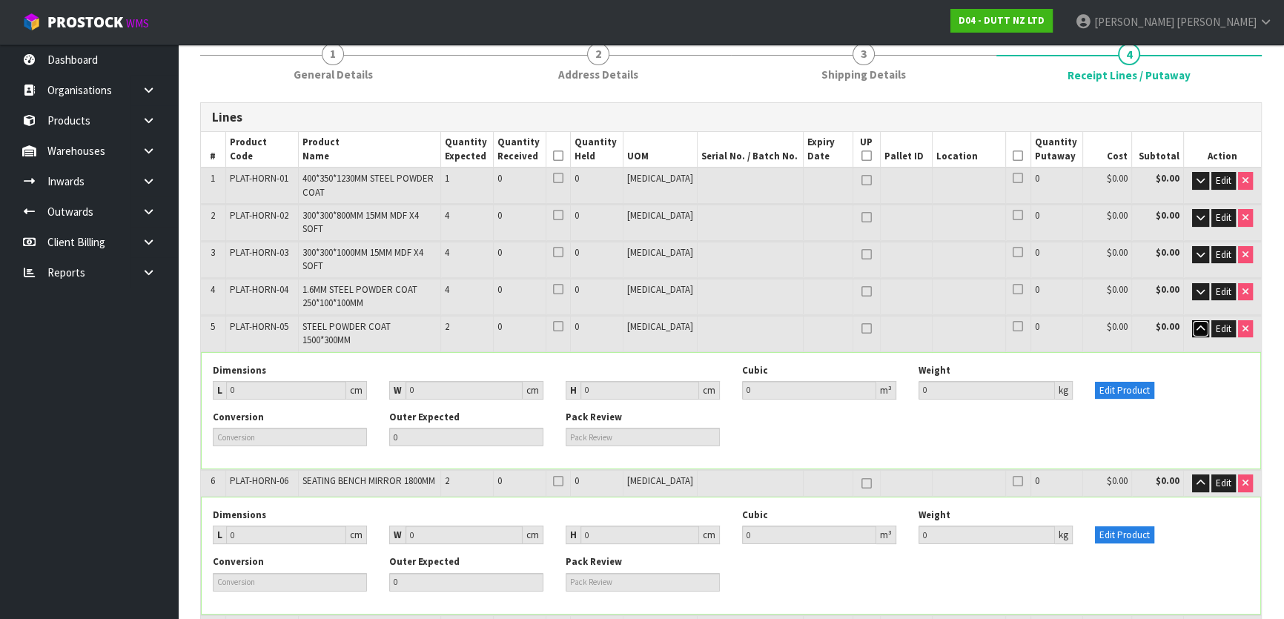
click at [1197, 324] on icon "button" at bounding box center [1201, 329] width 8 height 10
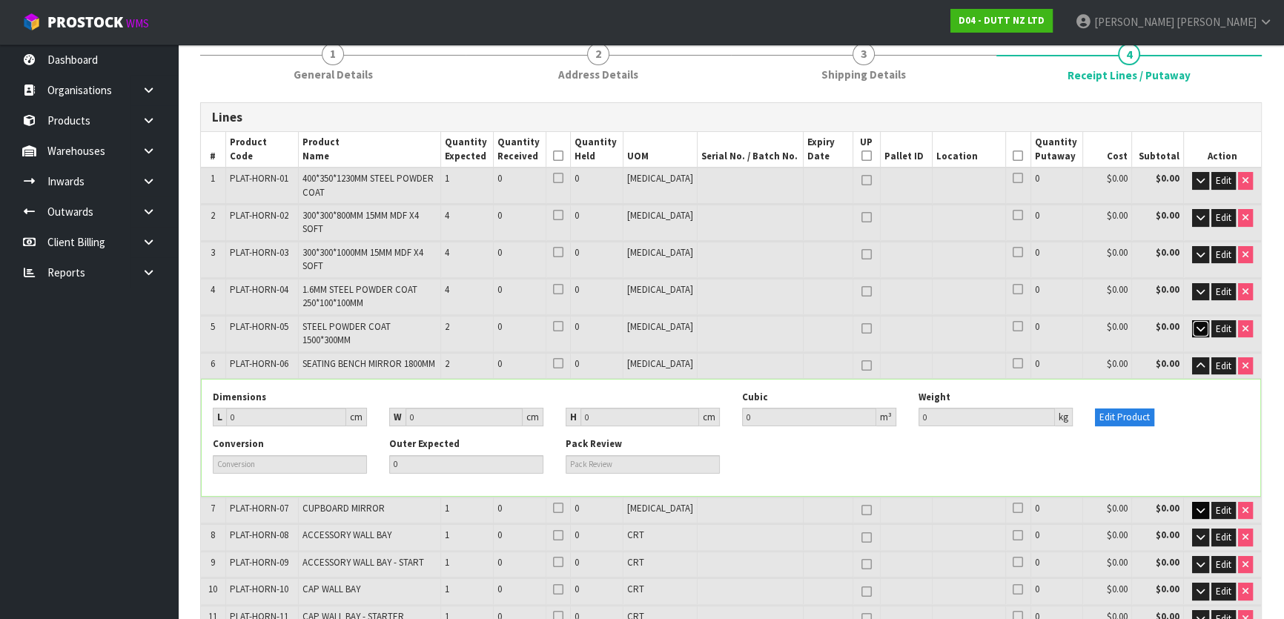
click at [1197, 324] on icon "button" at bounding box center [1201, 329] width 8 height 10
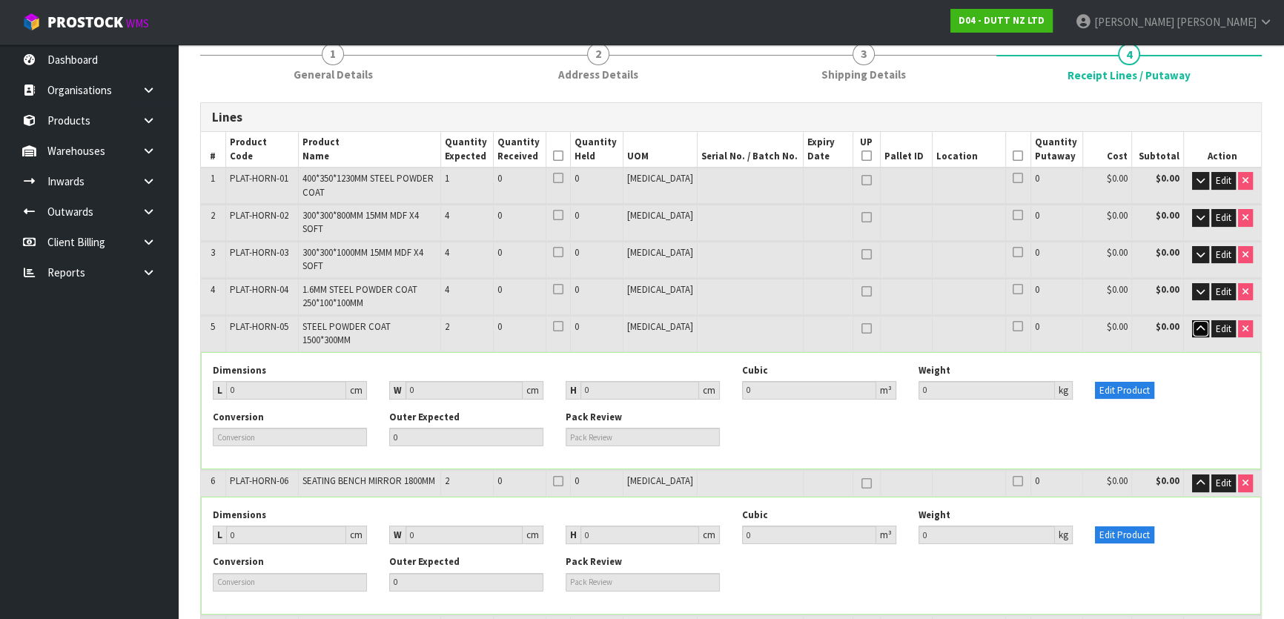
click at [1197, 320] on button "button" at bounding box center [1200, 329] width 17 height 18
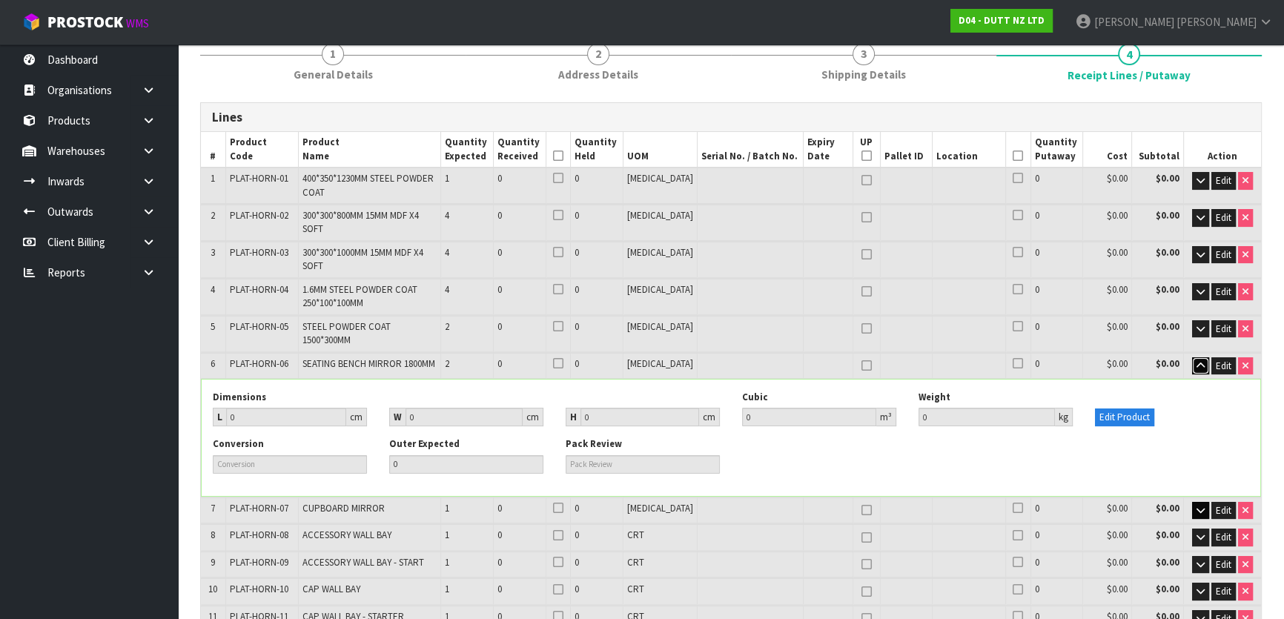
click at [1201, 361] on icon "button" at bounding box center [1201, 366] width 8 height 10
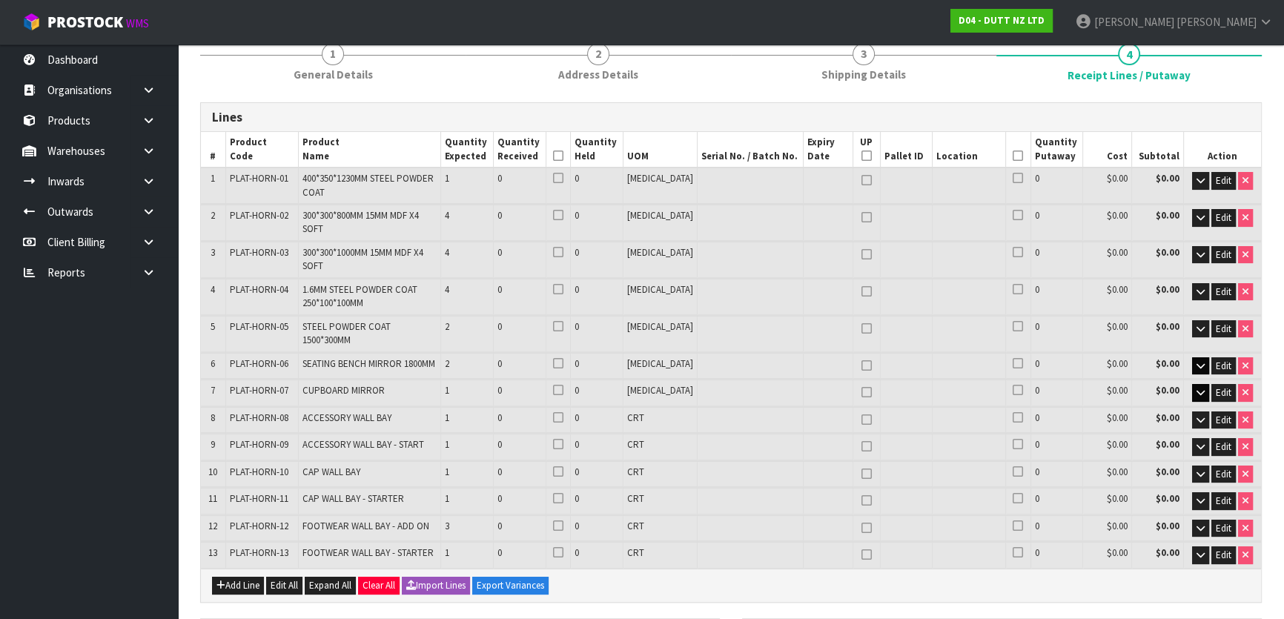
click at [961, 353] on td at bounding box center [968, 366] width 73 height 26
click at [423, 191] on td "400*350*1230MM STEEL POWDER COAT" at bounding box center [369, 186] width 142 height 36
click at [323, 219] on span "300*300*800MM 15MM MDF X4 SOFT" at bounding box center [361, 222] width 116 height 26
drag, startPoint x: 313, startPoint y: 216, endPoint x: 460, endPoint y: 215, distance: 146.8
click at [440, 214] on td "300*300*800MM 15MM MDF X4 SOFT" at bounding box center [369, 223] width 142 height 36
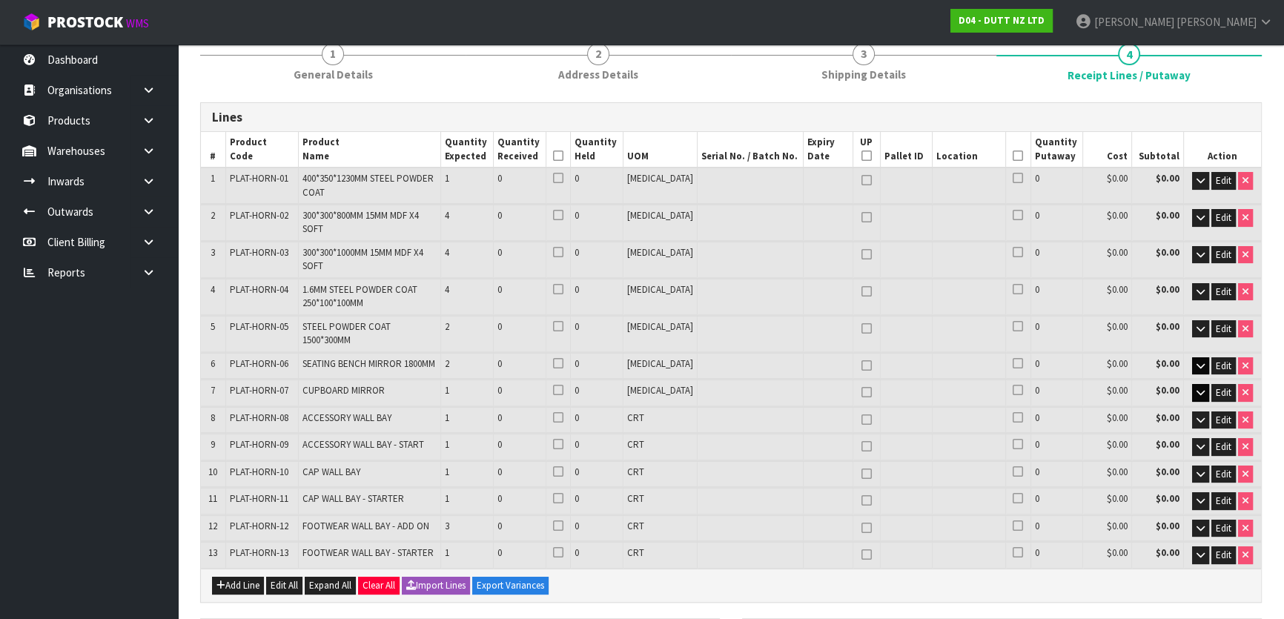
click at [411, 246] on span "300*300*1000MM 15MM MDF X4 SOFT" at bounding box center [363, 259] width 121 height 26
drag, startPoint x: 358, startPoint y: 238, endPoint x: 409, endPoint y: 238, distance: 50.4
click at [407, 246] on span "300*300*1000MM 15MM MDF X4 SOFT" at bounding box center [363, 259] width 121 height 26
click at [335, 283] on span "1.6MM STEEL POWDER COAT 250*100*100MM" at bounding box center [360, 296] width 115 height 26
drag, startPoint x: 311, startPoint y: 267, endPoint x: 353, endPoint y: 267, distance: 41.5
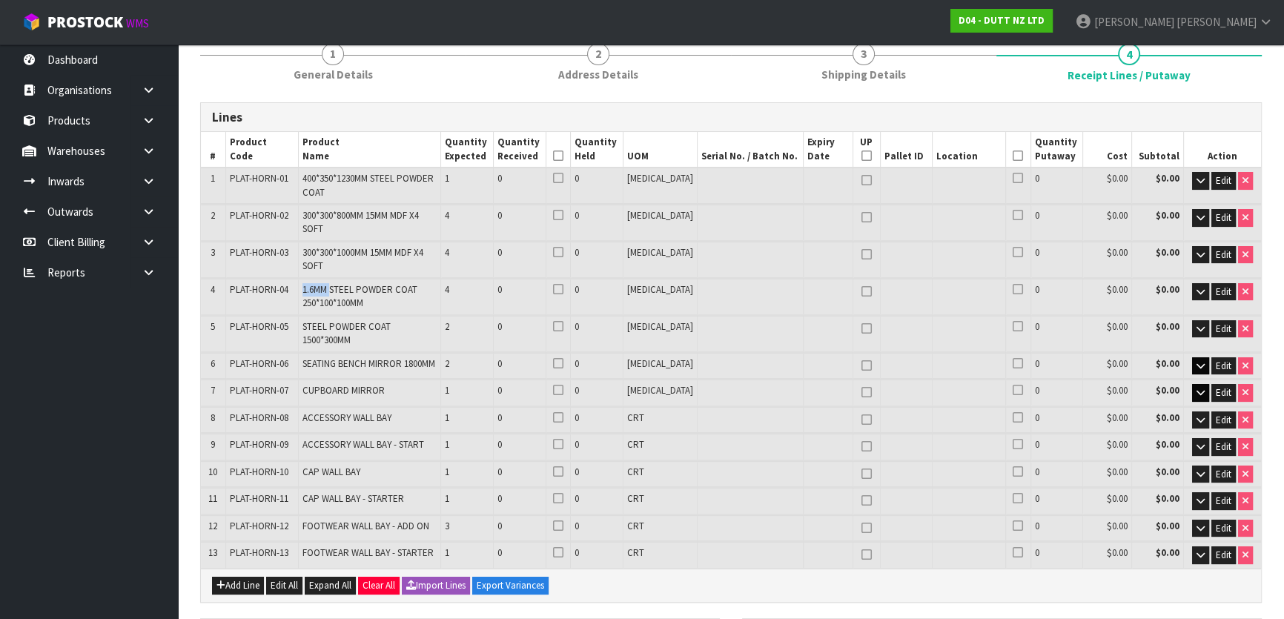
click at [346, 283] on span "1.6MM STEEL POWDER COAT 250*100*100MM" at bounding box center [360, 296] width 115 height 26
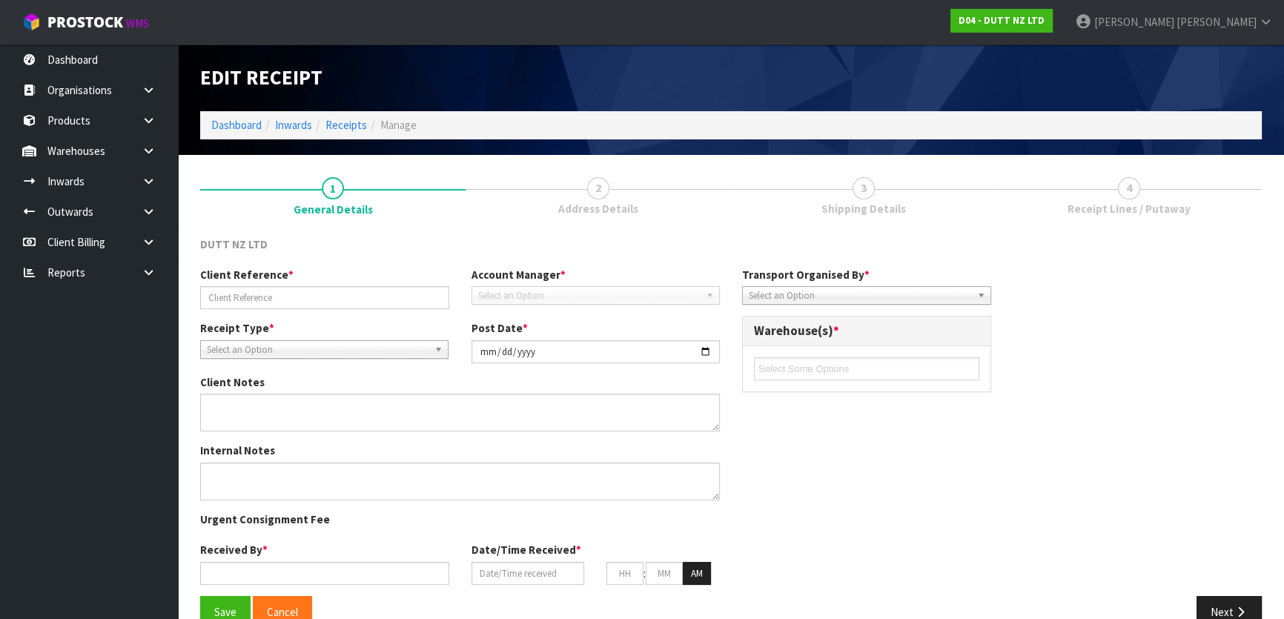
type input "CAIU7334845"
type input "[DATE]"
type input "[PERSON_NAME]"
type input "[DATE]"
type input "03"
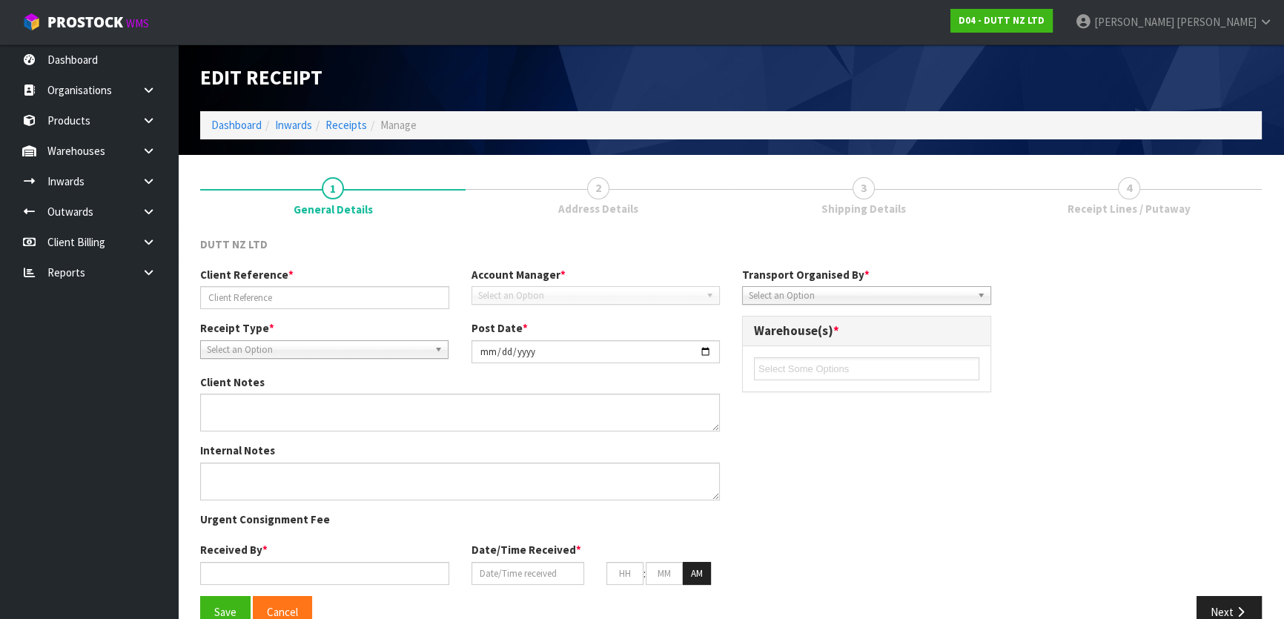
type input "23"
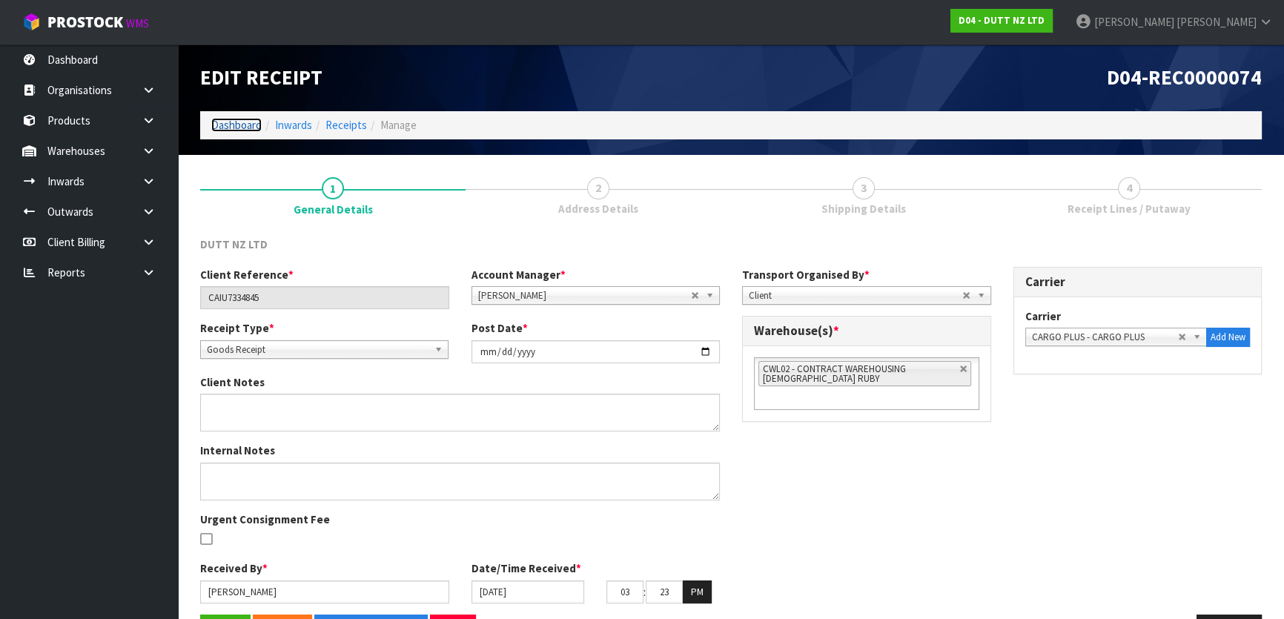
click at [225, 124] on link "Dashboard" at bounding box center [236, 125] width 50 height 14
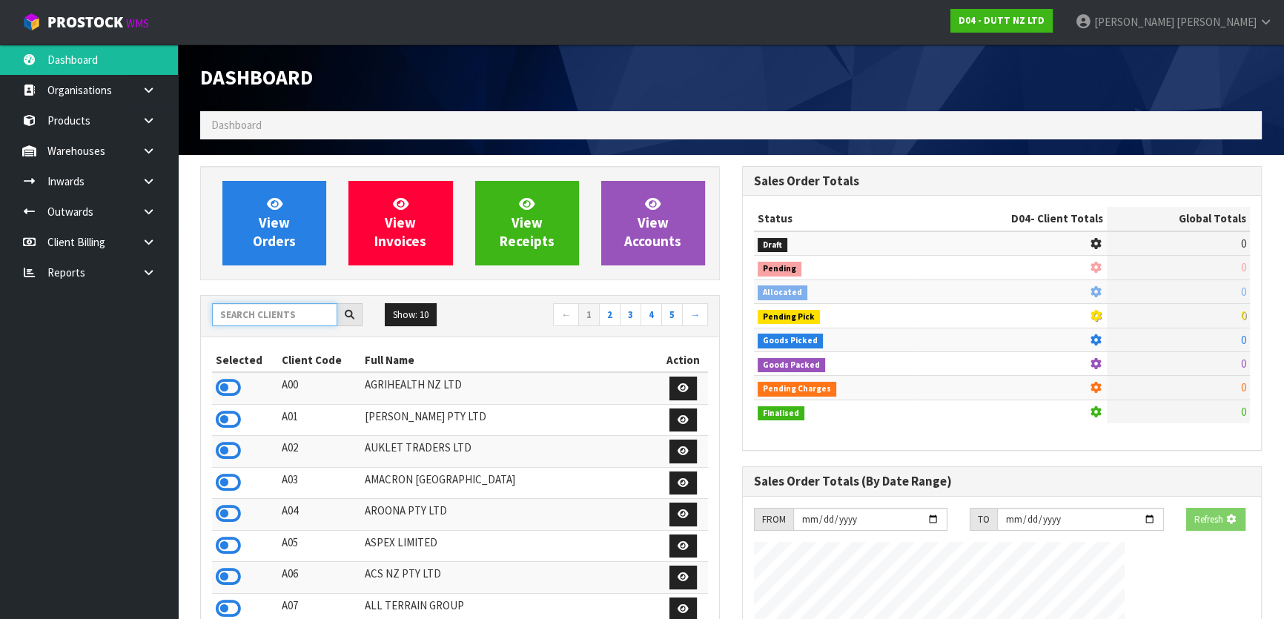
click at [288, 312] on input "text" at bounding box center [274, 314] width 125 height 23
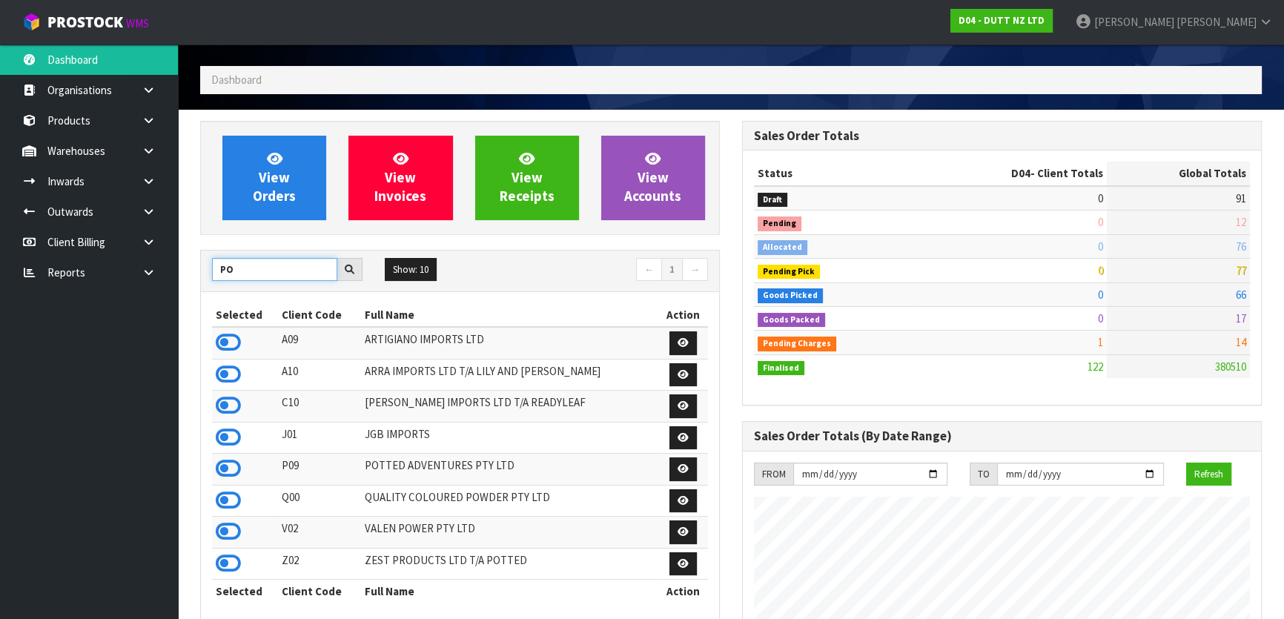
scroll to position [134, 0]
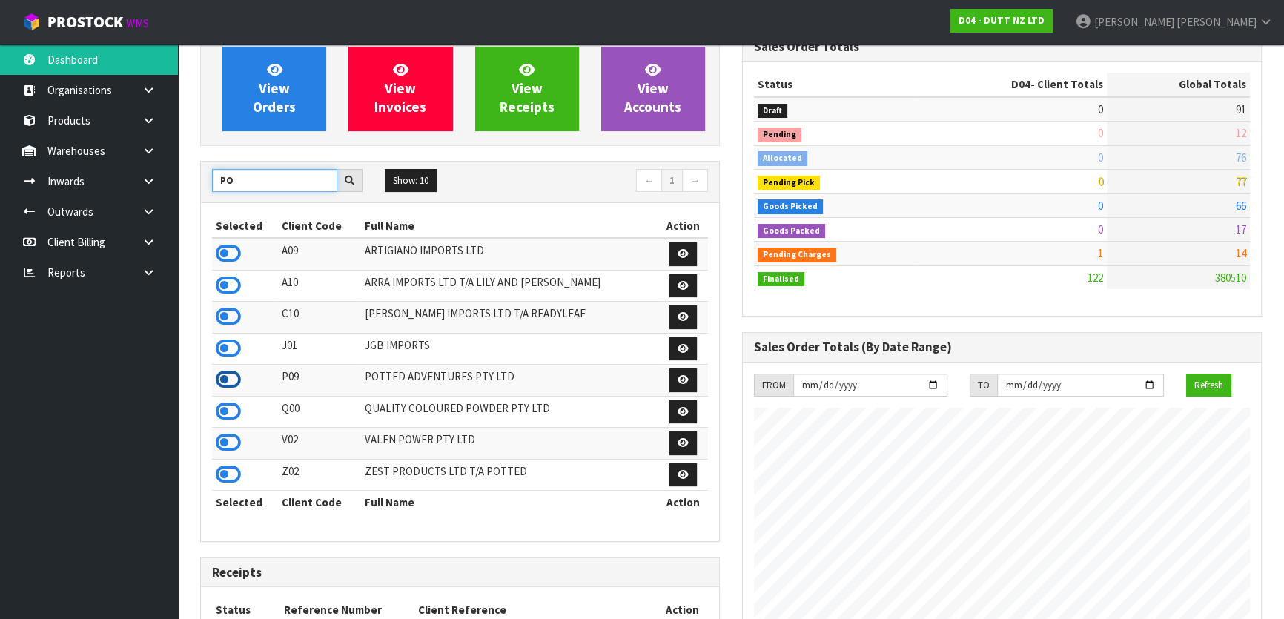
type input "PO"
drag, startPoint x: 232, startPoint y: 381, endPoint x: 204, endPoint y: 317, distance: 69.7
click at [234, 381] on icon at bounding box center [228, 380] width 25 height 22
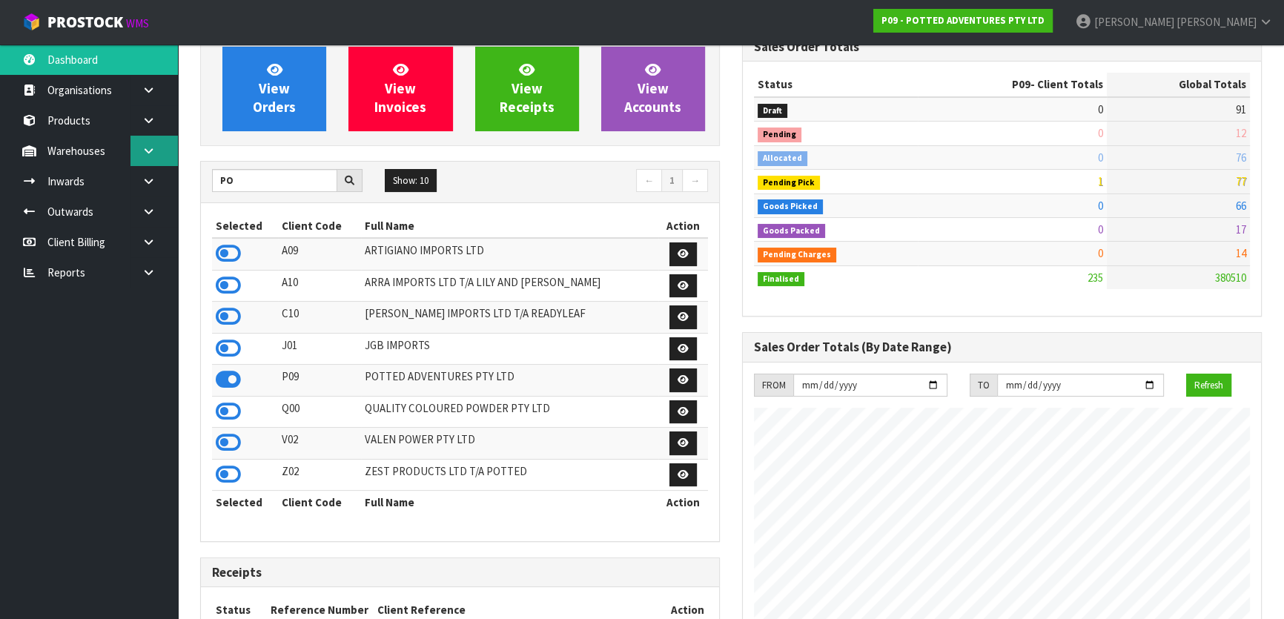
scroll to position [1121, 541]
click at [141, 156] on link at bounding box center [154, 151] width 47 height 30
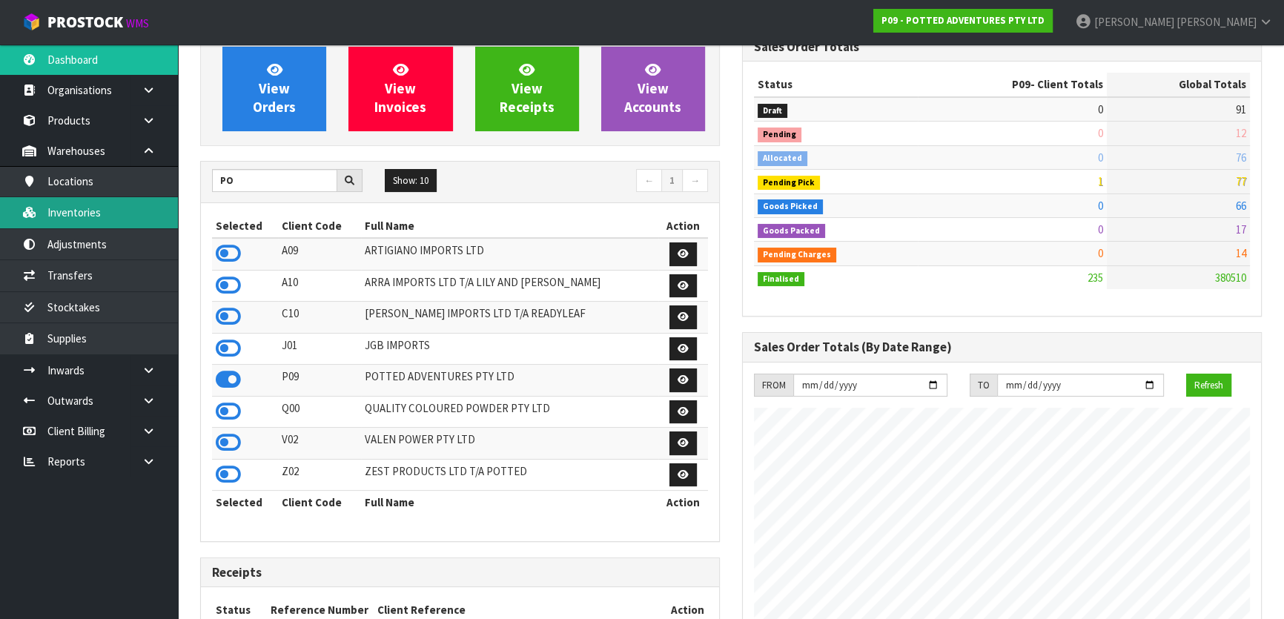
click at [135, 217] on link "Inventories" at bounding box center [89, 212] width 178 height 30
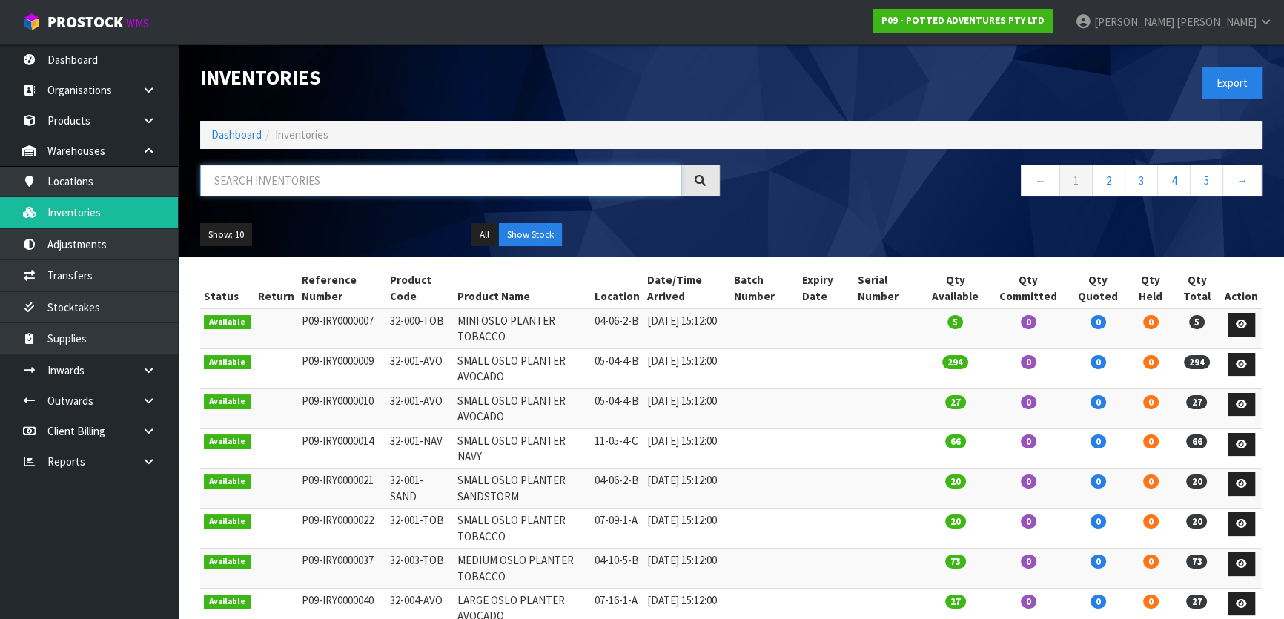
click at [297, 183] on input "text" at bounding box center [440, 181] width 481 height 32
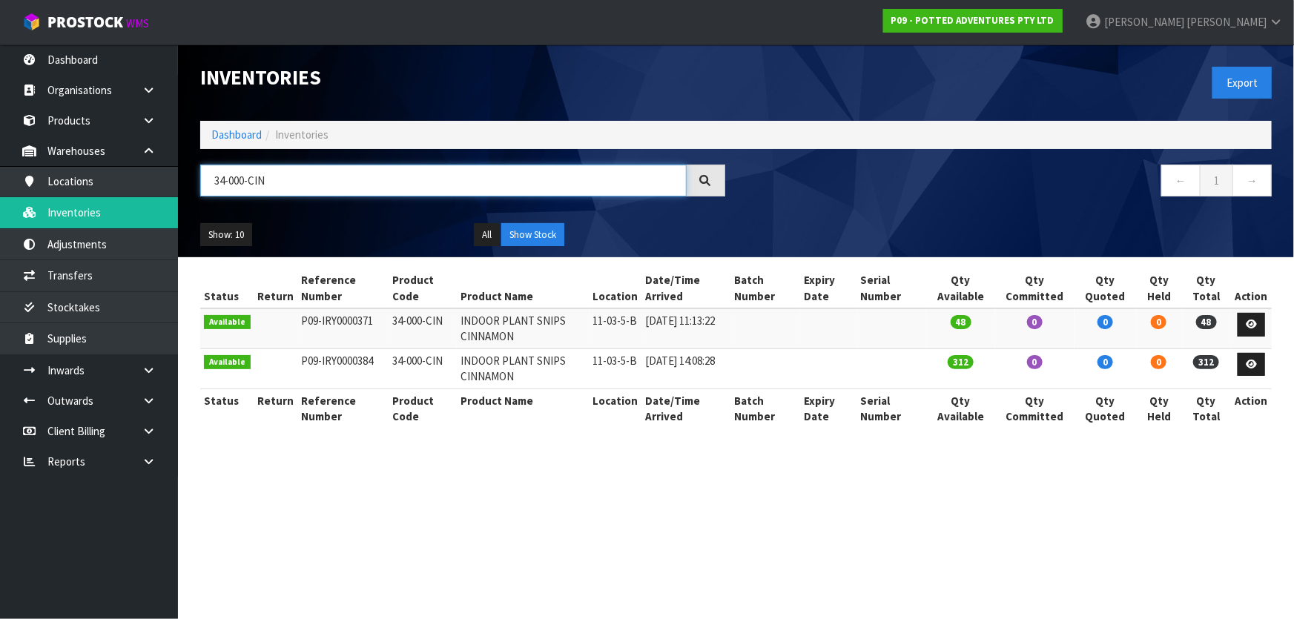
click at [226, 176] on input "34-000-CIN" at bounding box center [443, 181] width 486 height 32
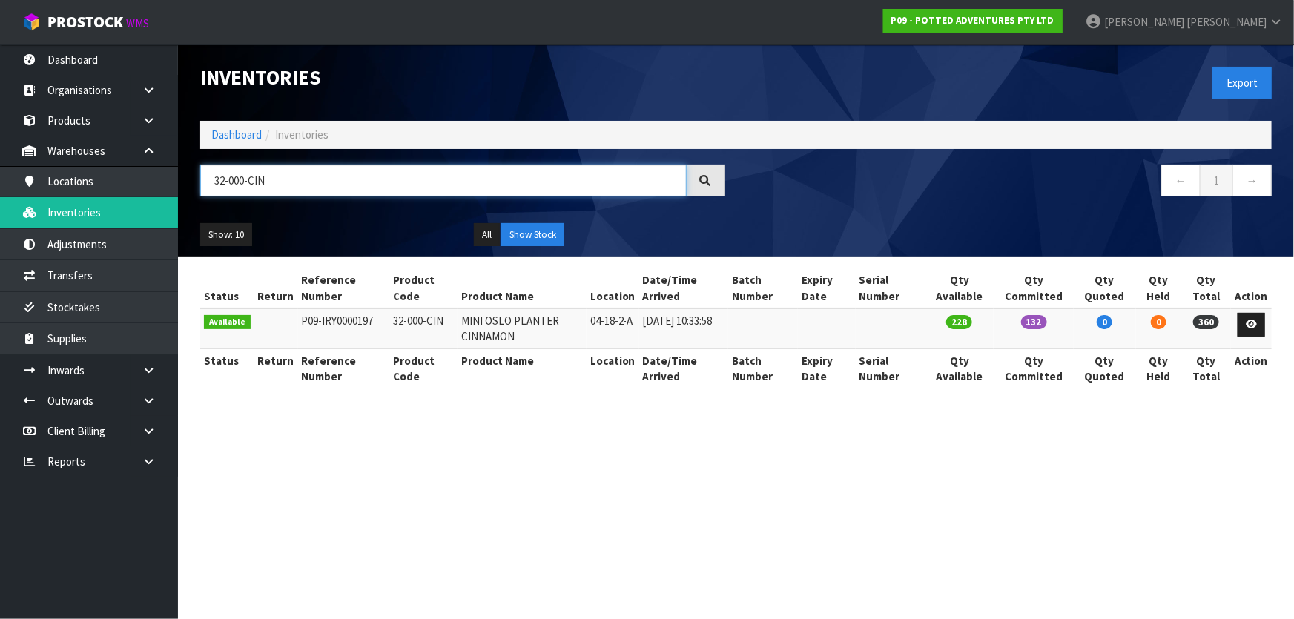
type input "32-000-CIN"
click at [1263, 326] on link at bounding box center [1251, 325] width 27 height 24
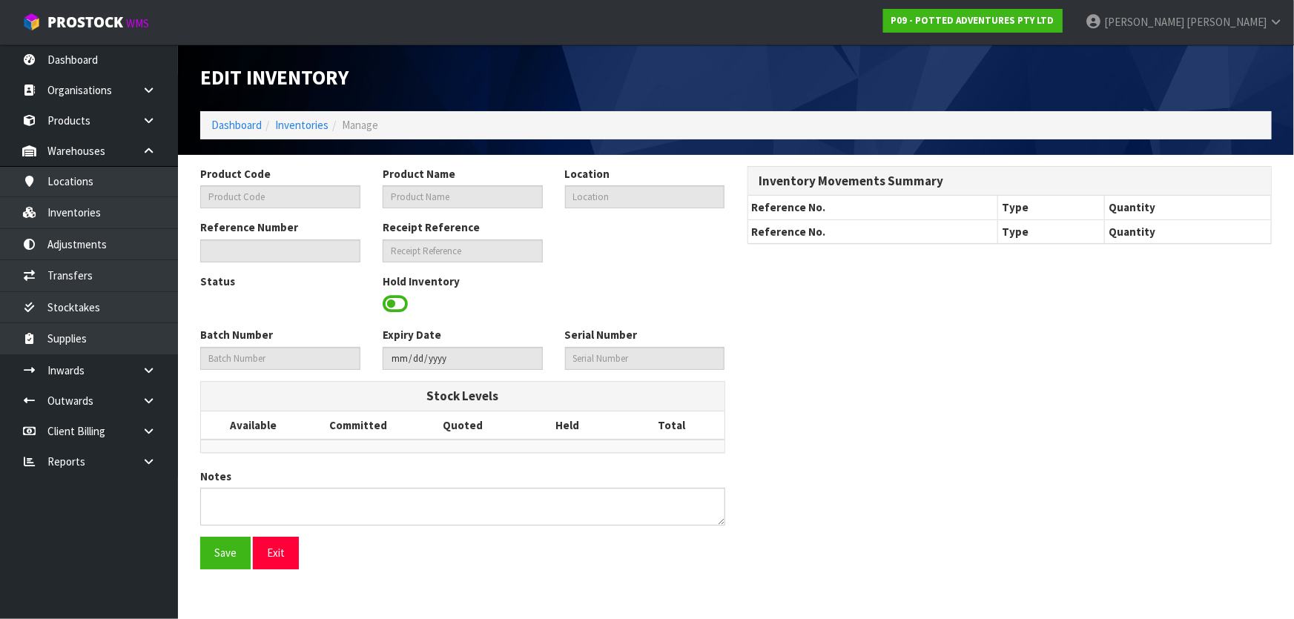
type input "32-000-CIN"
type input "MINI OSLO PLANTER CINNAMON"
type input "04-18-2-A"
type input "P09-IRY0000197"
type input "P09-REC0000010"
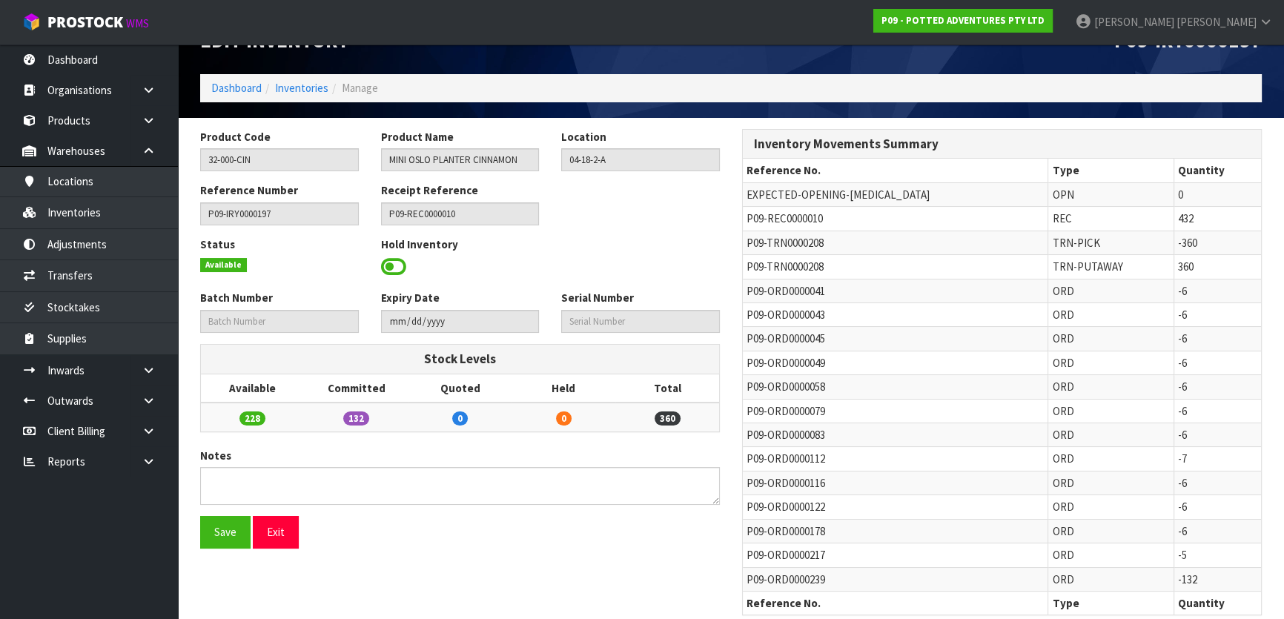
scroll to position [59, 0]
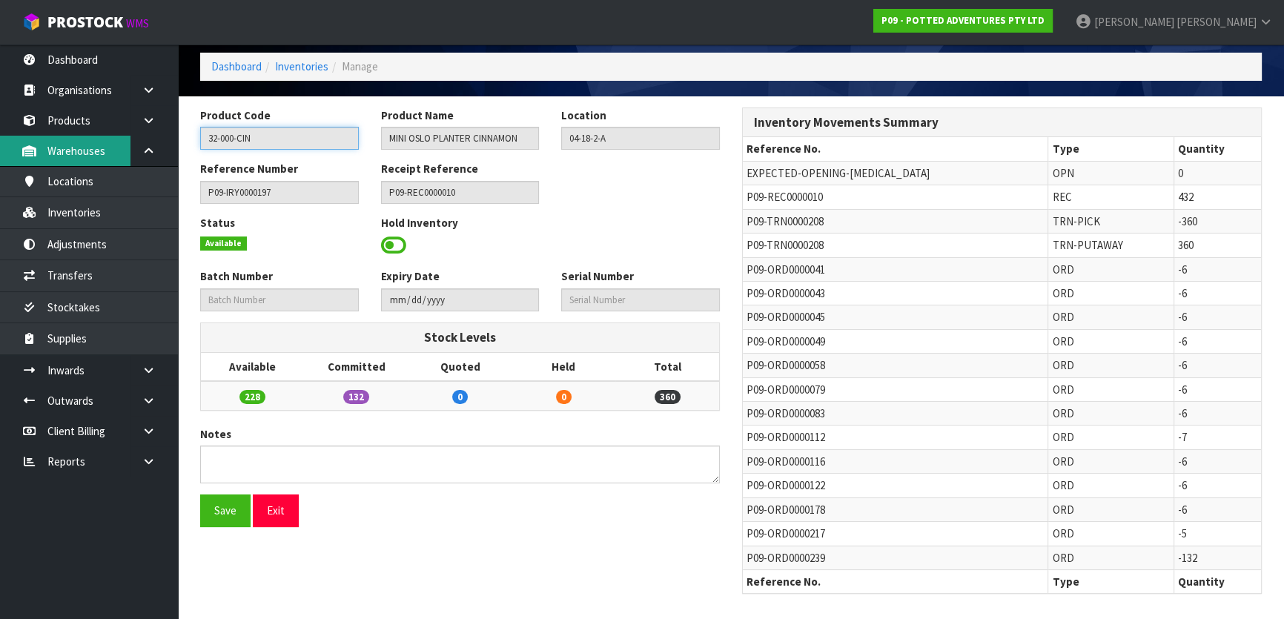
drag, startPoint x: 274, startPoint y: 133, endPoint x: 122, endPoint y: 154, distance: 153.4
click at [122, 154] on body "Toggle navigation ProStock WMS P09 - POTTED ADVENTURES PTY LTD Michael Drugan L…" at bounding box center [642, 250] width 1284 height 619
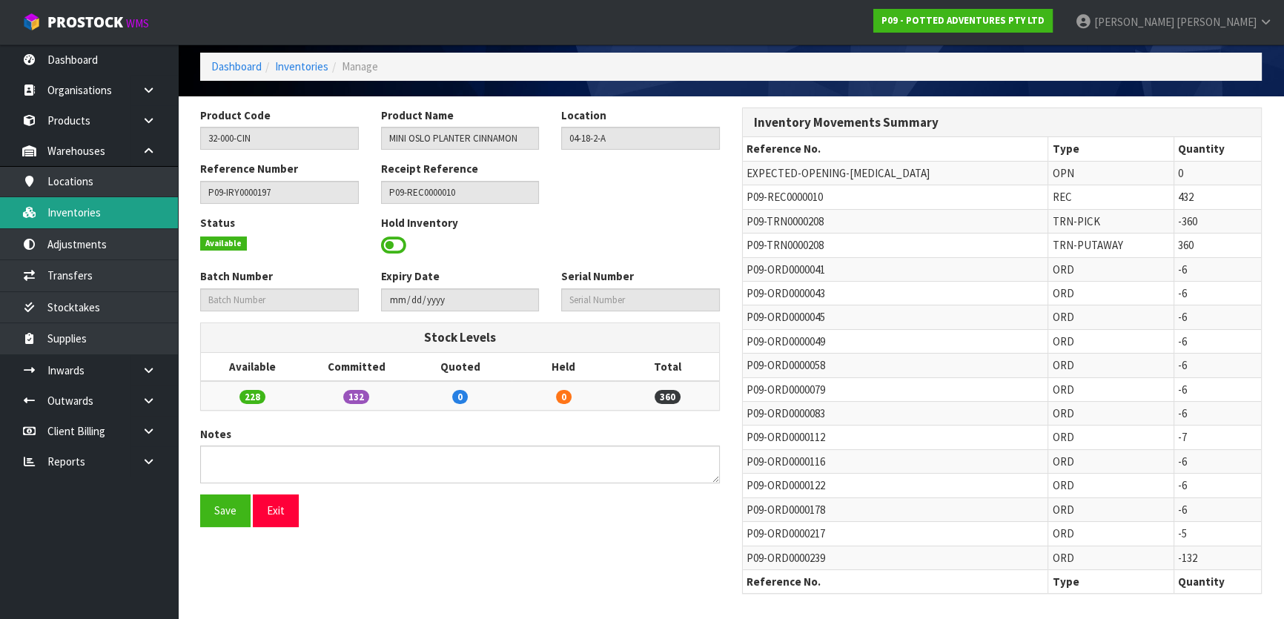
click at [55, 225] on link "Inventories" at bounding box center [89, 212] width 178 height 30
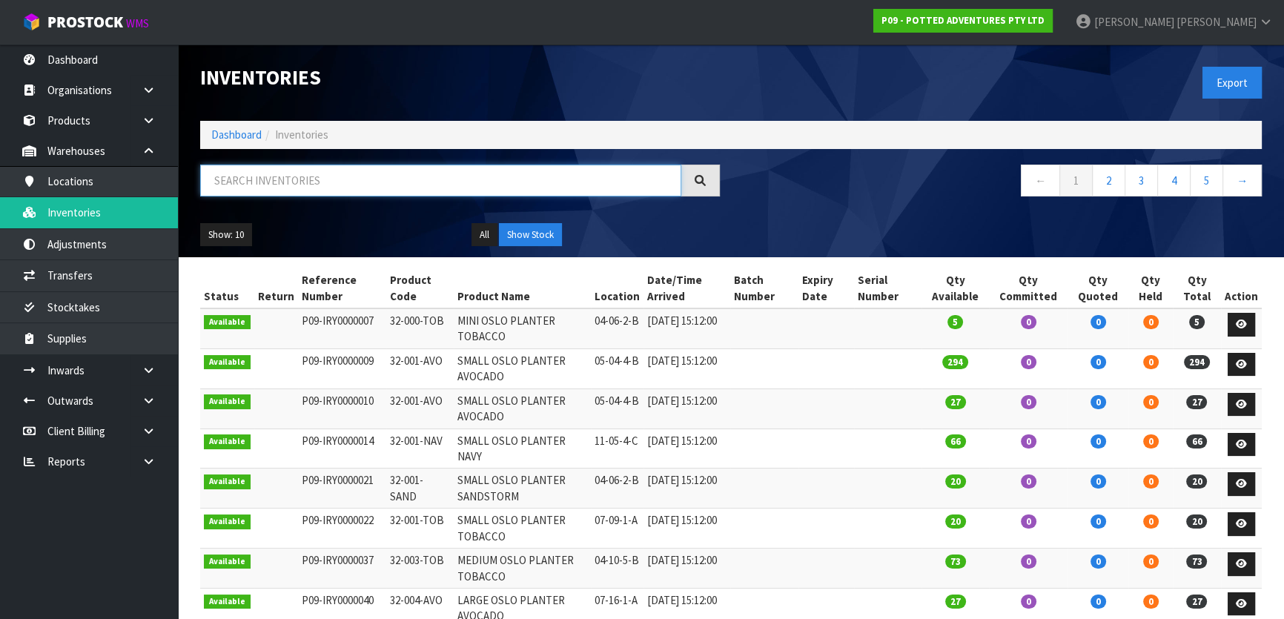
click at [297, 191] on input "text" at bounding box center [440, 181] width 481 height 32
paste input "32-000-CIN"
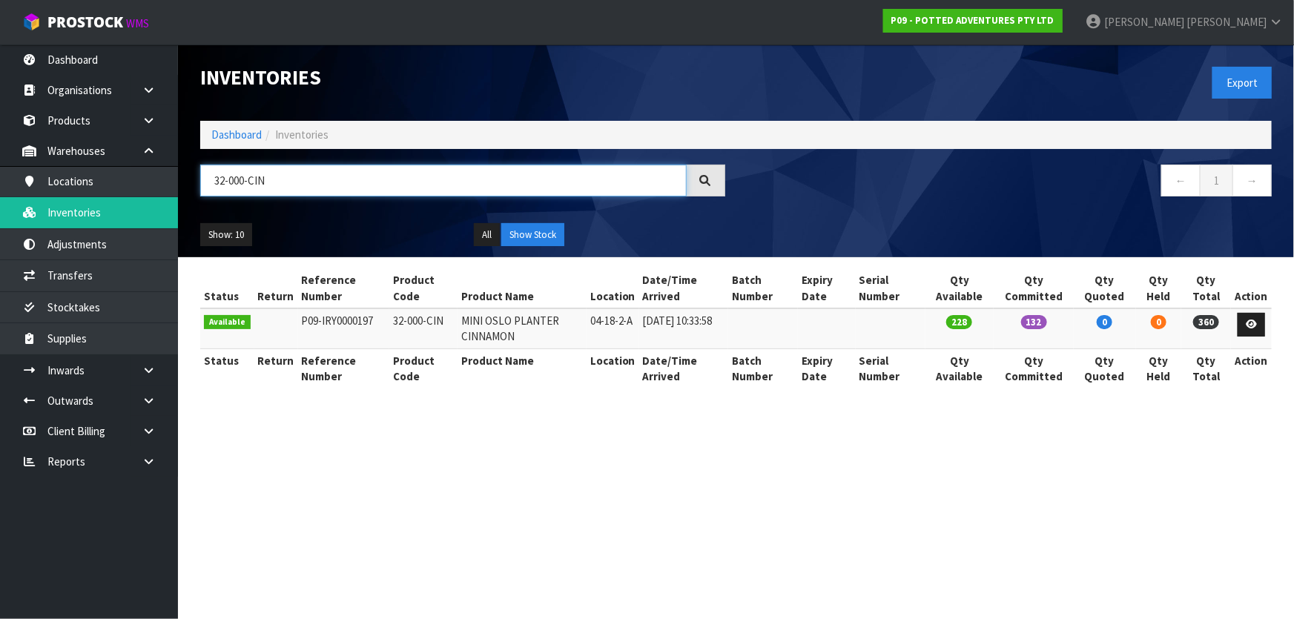
click at [244, 180] on input "32-000-CIN" at bounding box center [443, 181] width 486 height 32
type input "32-004-CIN"
click at [1258, 329] on link at bounding box center [1251, 325] width 27 height 24
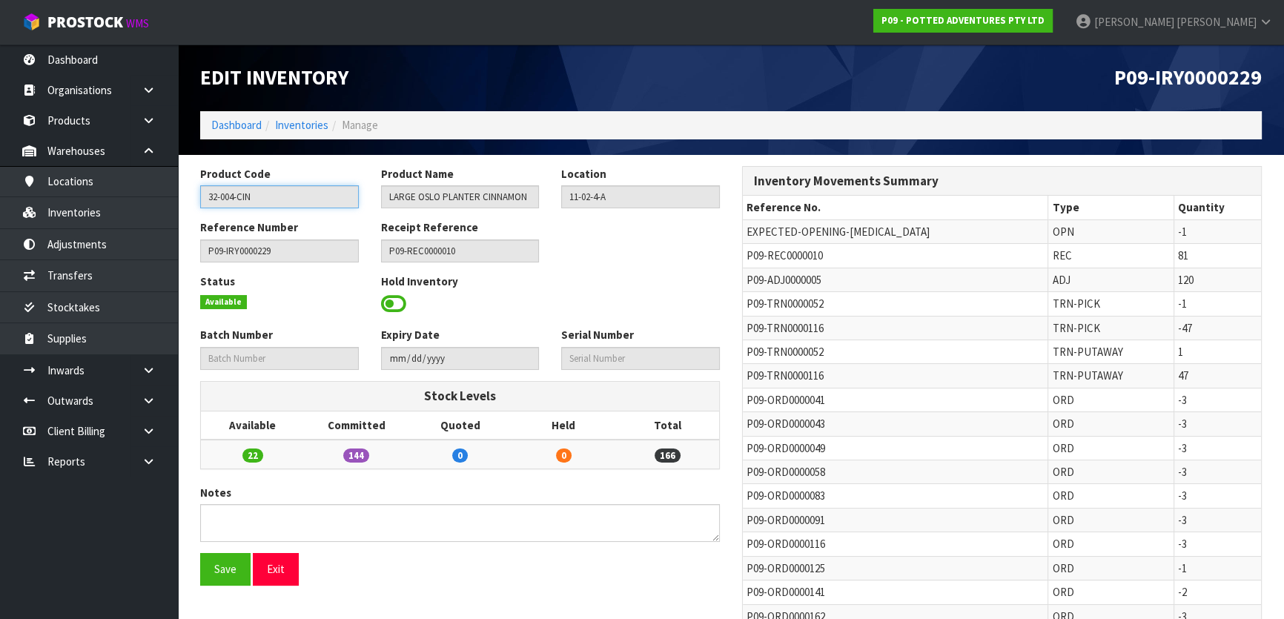
click at [212, 199] on input "32-004-CIN" at bounding box center [279, 196] width 159 height 23
click at [215, 199] on input "32-004-CIN" at bounding box center [279, 196] width 159 height 23
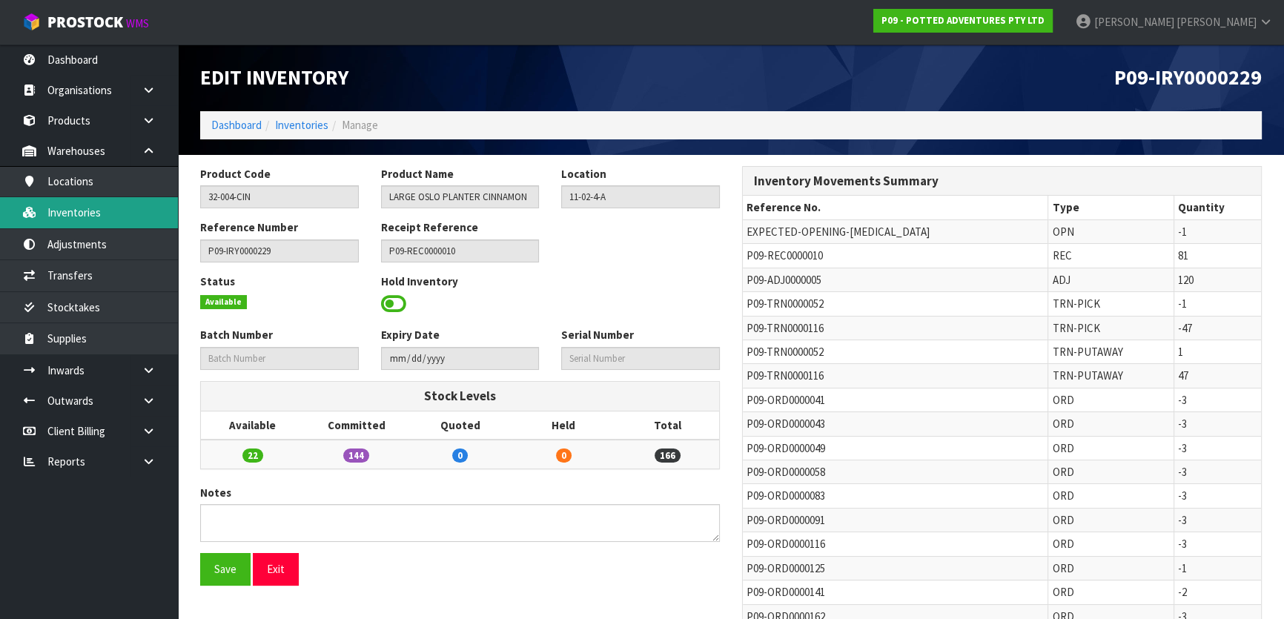
click at [114, 199] on link "Inventories" at bounding box center [89, 212] width 178 height 30
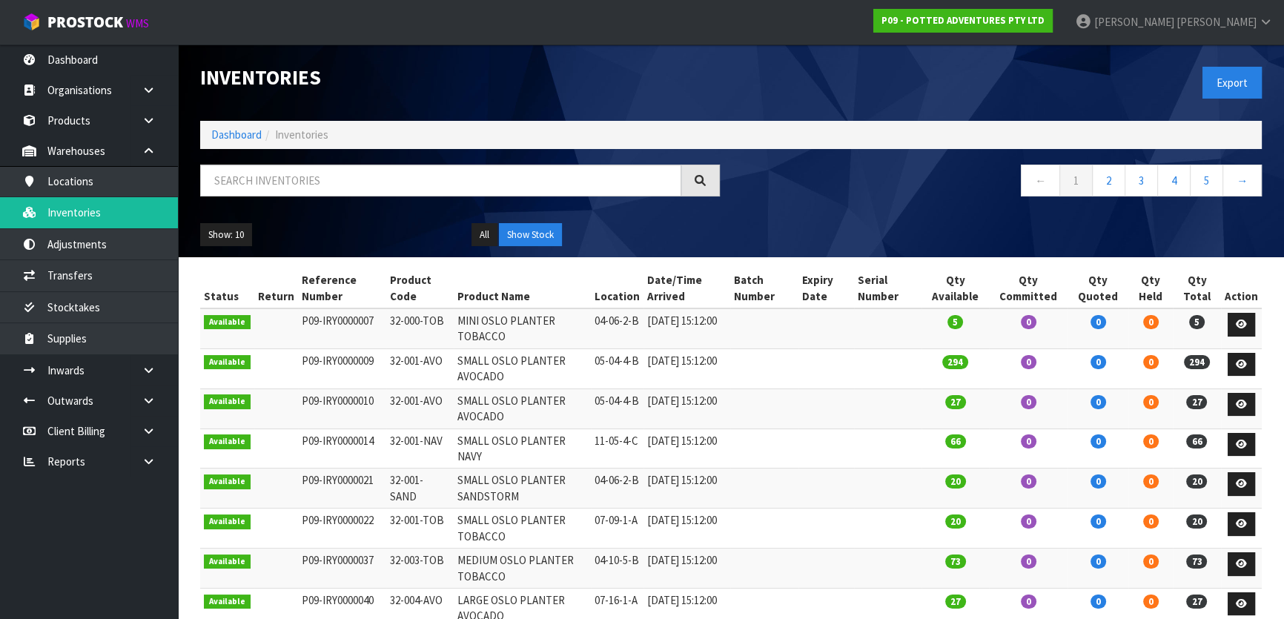
click at [289, 145] on ol "Dashboard Inventories" at bounding box center [731, 134] width 1062 height 27
click at [279, 185] on input "text" at bounding box center [440, 181] width 481 height 32
paste input "32-004-CIN"
drag, startPoint x: 276, startPoint y: 174, endPoint x: 168, endPoint y: 199, distance: 111.0
click at [168, 199] on body "Toggle navigation ProStock WMS P09 - POTTED ADVENTURES PTY LTD Michael Drugan L…" at bounding box center [642, 309] width 1284 height 619
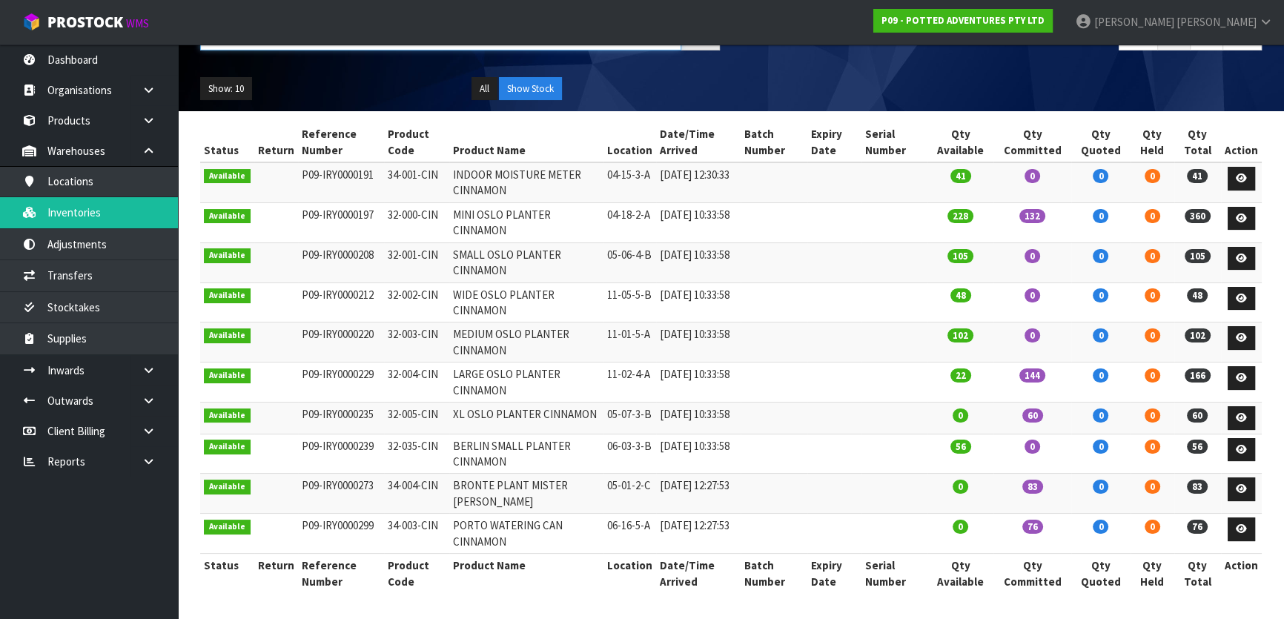
scroll to position [153, 0]
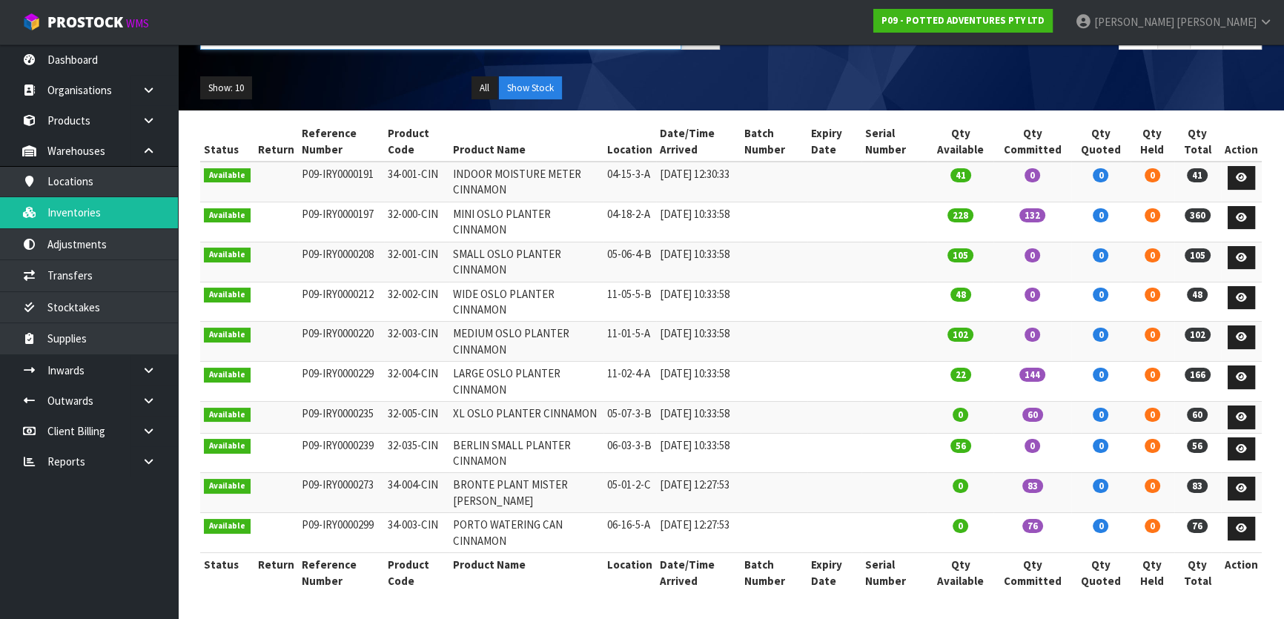
type input "CIN"
